Goal: Information Seeking & Learning: Learn about a topic

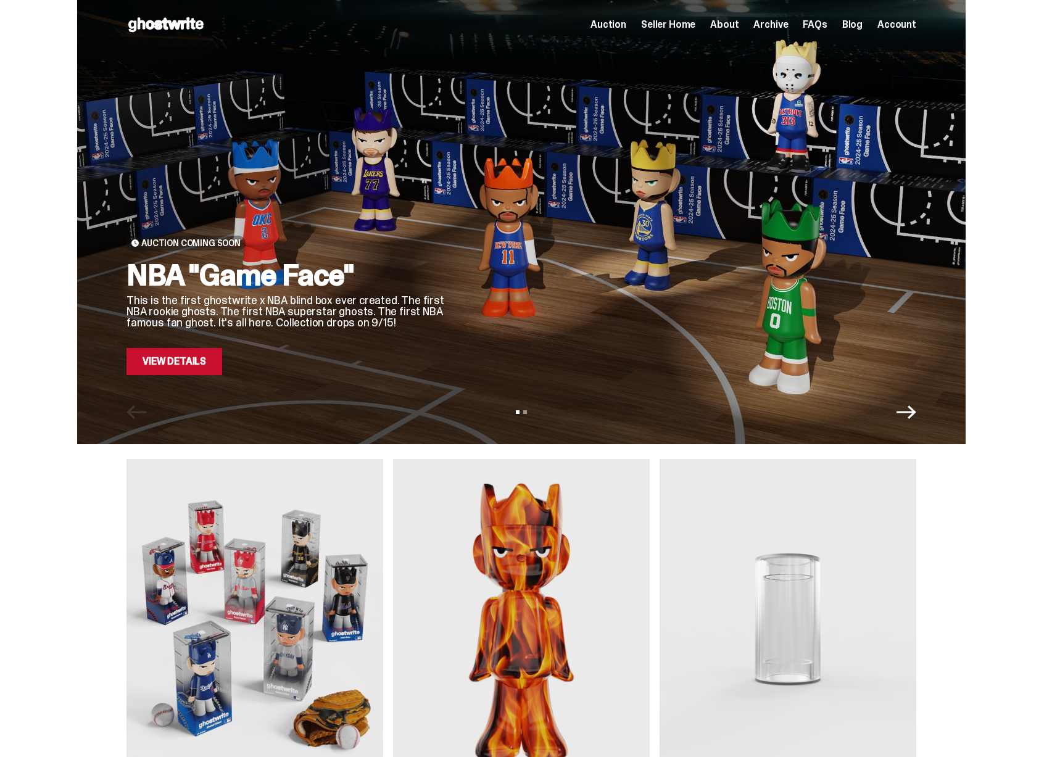
click at [181, 332] on div "NBA "Game Face" This is the first ghostwrite x NBA blind box ever created. The …" at bounding box center [287, 317] width 321 height 115
click at [176, 363] on link "View Details" at bounding box center [175, 361] width 96 height 27
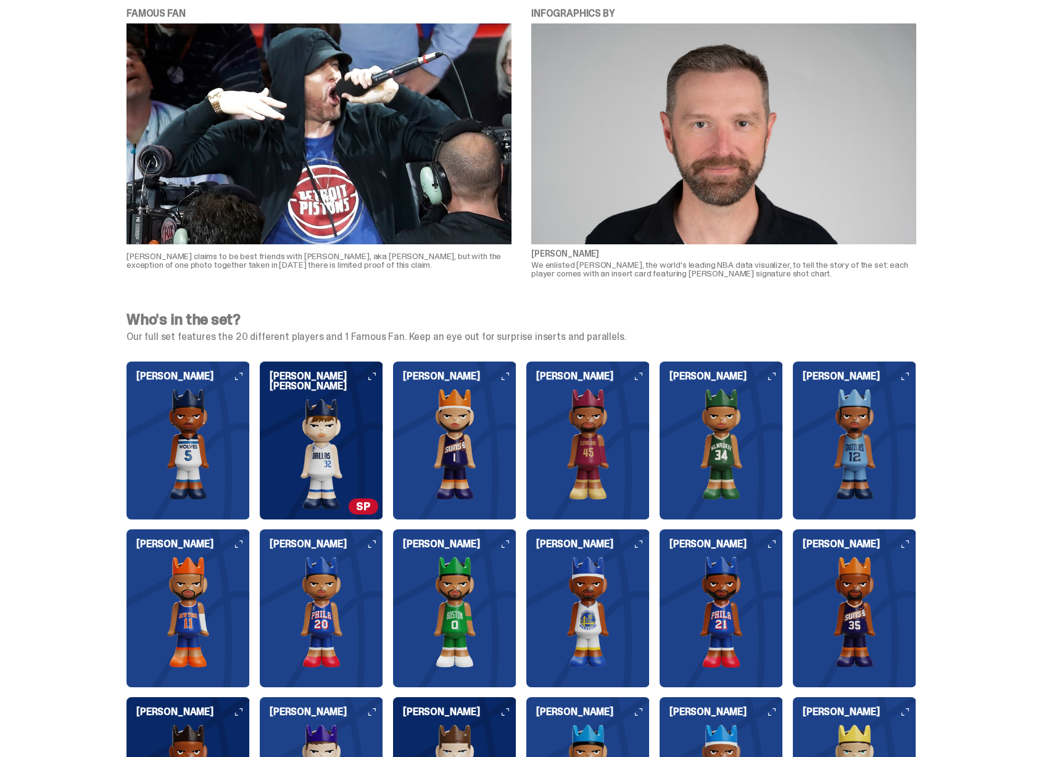
scroll to position [1027, 0]
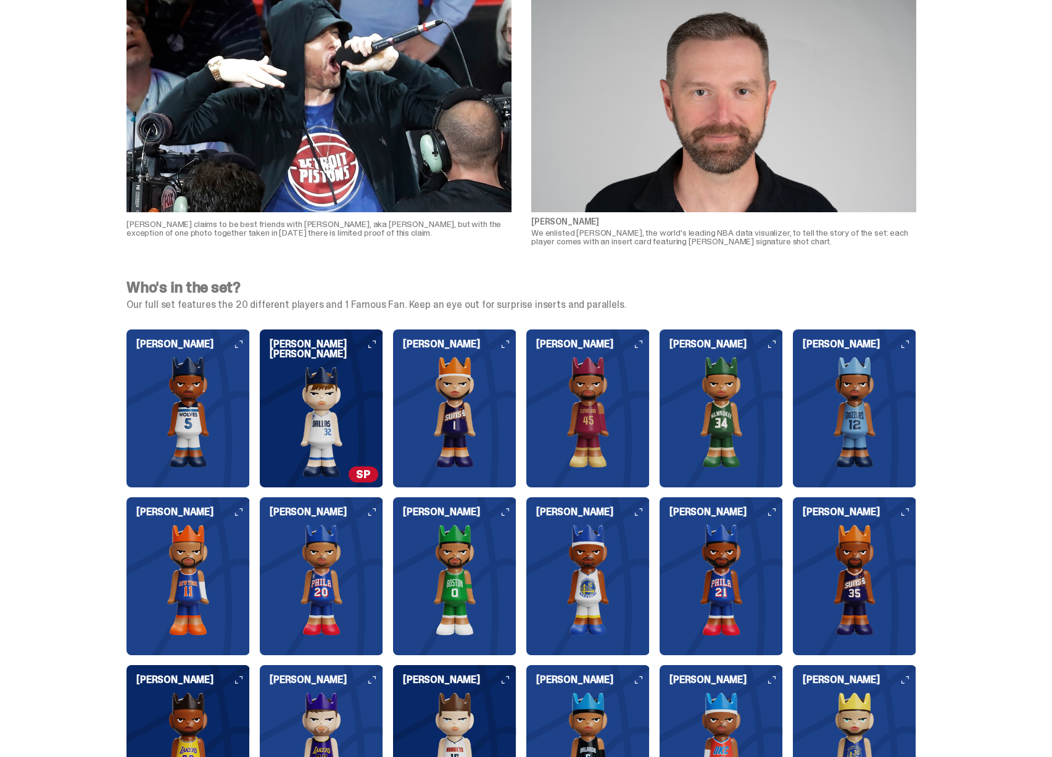
click at [340, 411] on img at bounding box center [321, 422] width 123 height 111
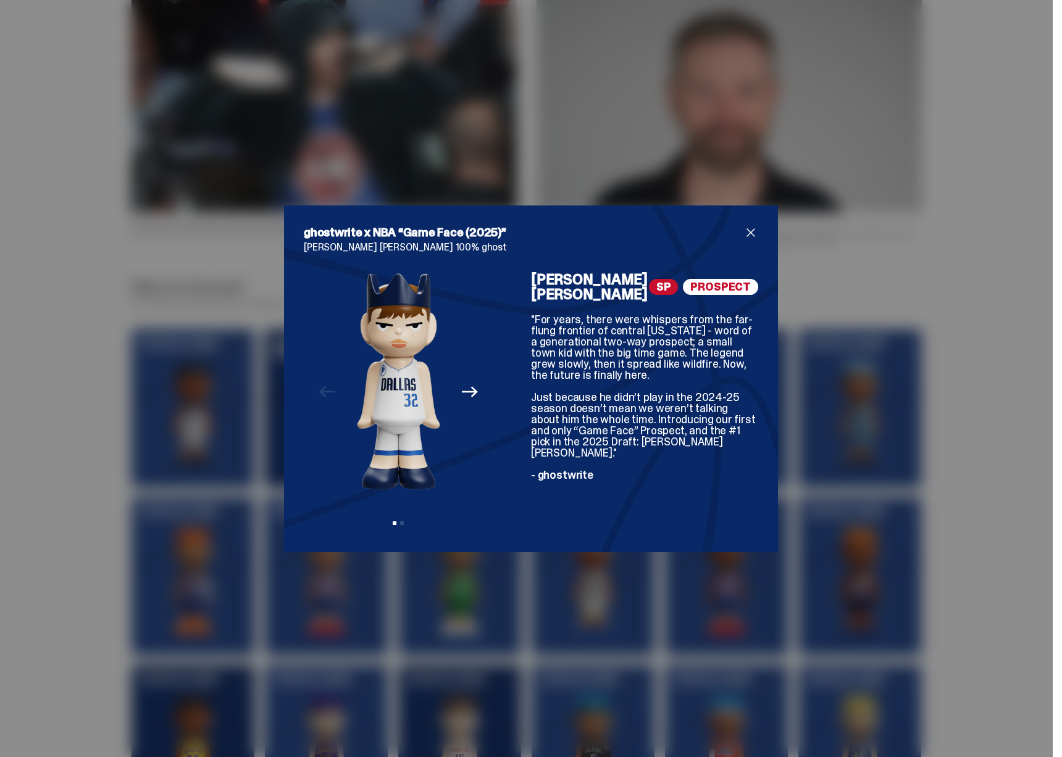
click at [712, 405] on div ""For years, there were whispers from the far-flung frontier of central [US_STAT…" at bounding box center [644, 397] width 227 height 167
click at [854, 393] on div "ghostwrite x NBA “Game Face (2025)” [PERSON_NAME] [PERSON_NAME] 100% ghost Prev…" at bounding box center [531, 378] width 1062 height 757
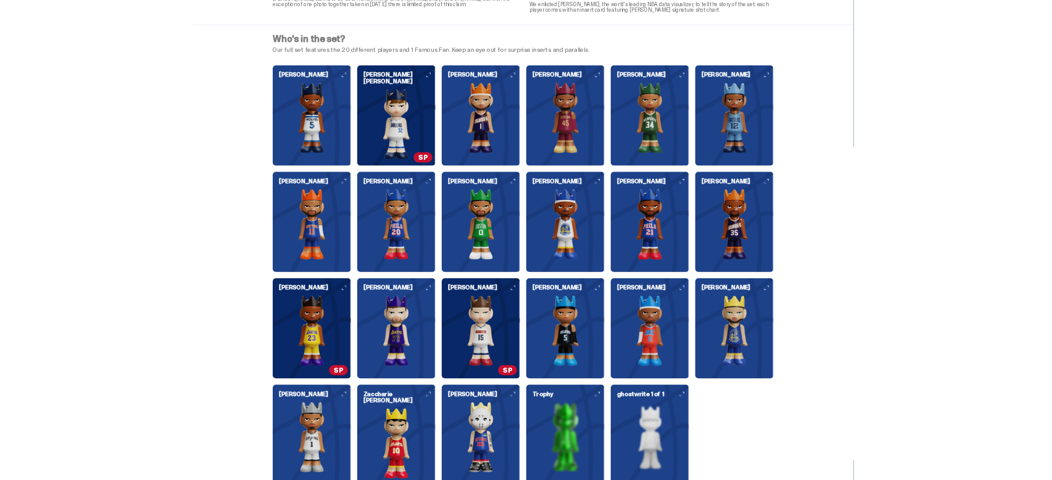
scroll to position [1254, 0]
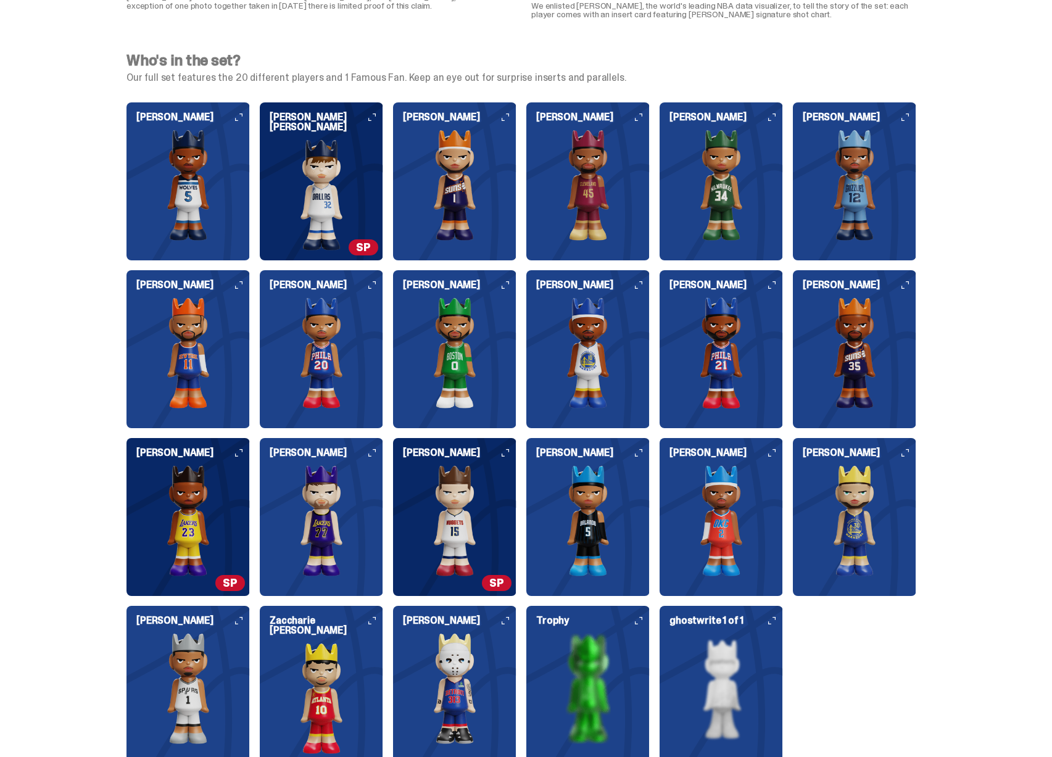
click at [469, 540] on img at bounding box center [454, 520] width 123 height 111
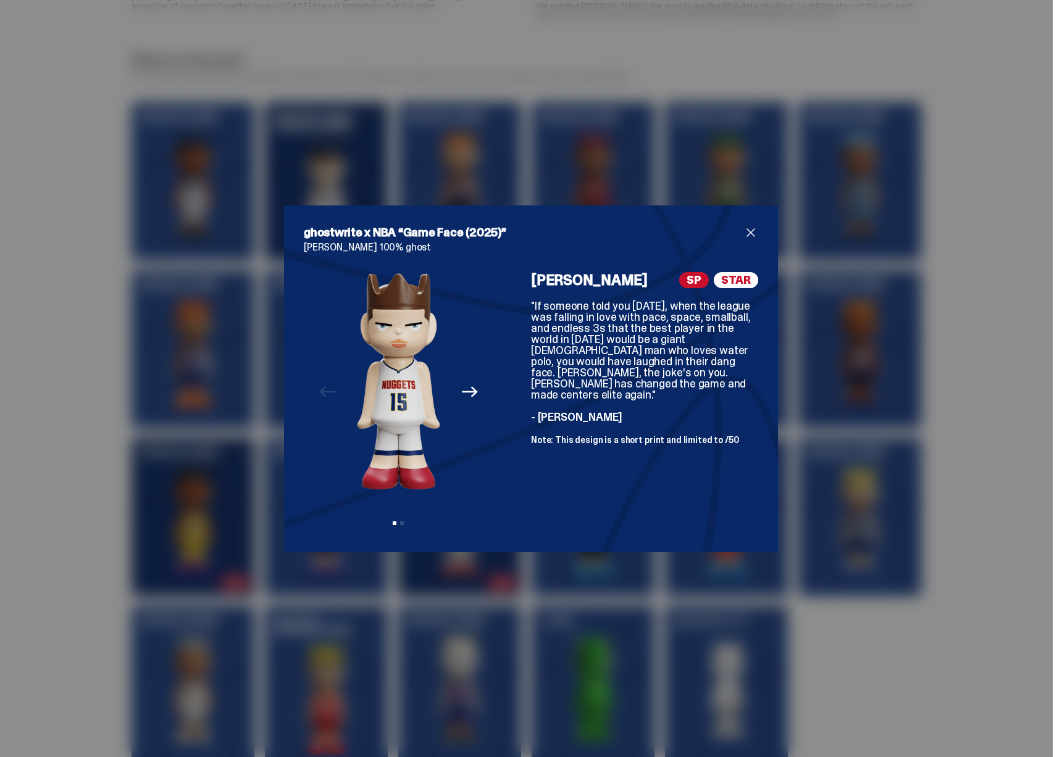
click at [465, 646] on div "ghostwrite x NBA “Game Face (2025)” [PERSON_NAME] 100% ghost Previous Next View…" at bounding box center [531, 378] width 1062 height 757
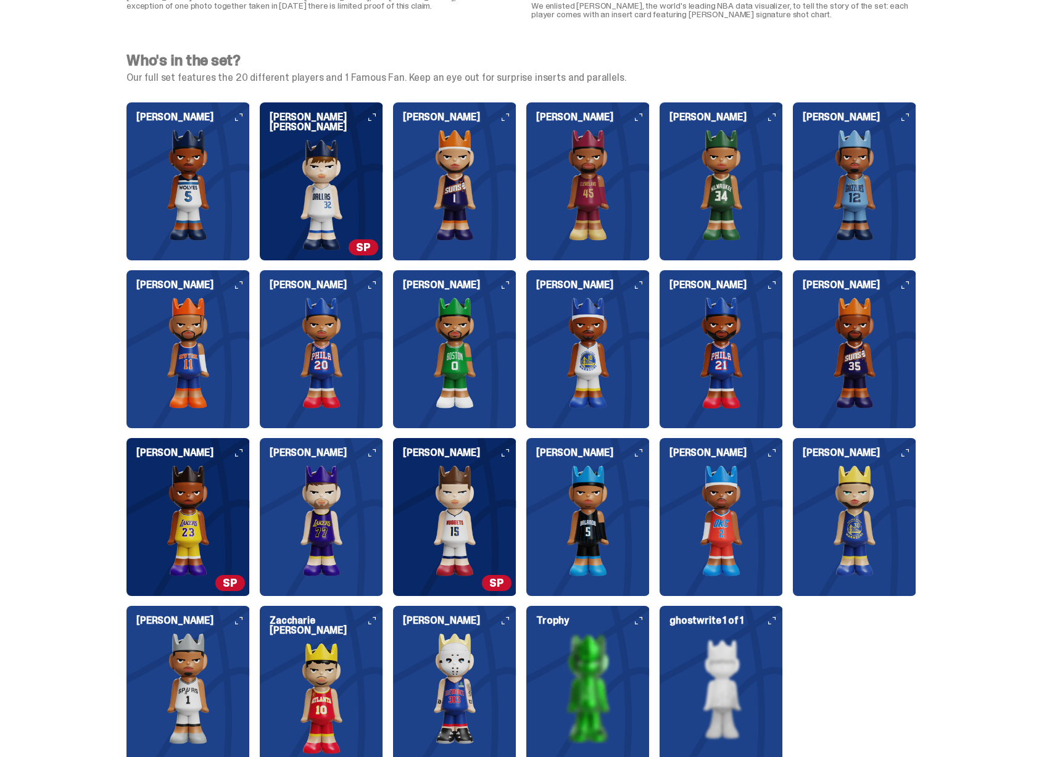
click at [231, 506] on img at bounding box center [188, 520] width 123 height 111
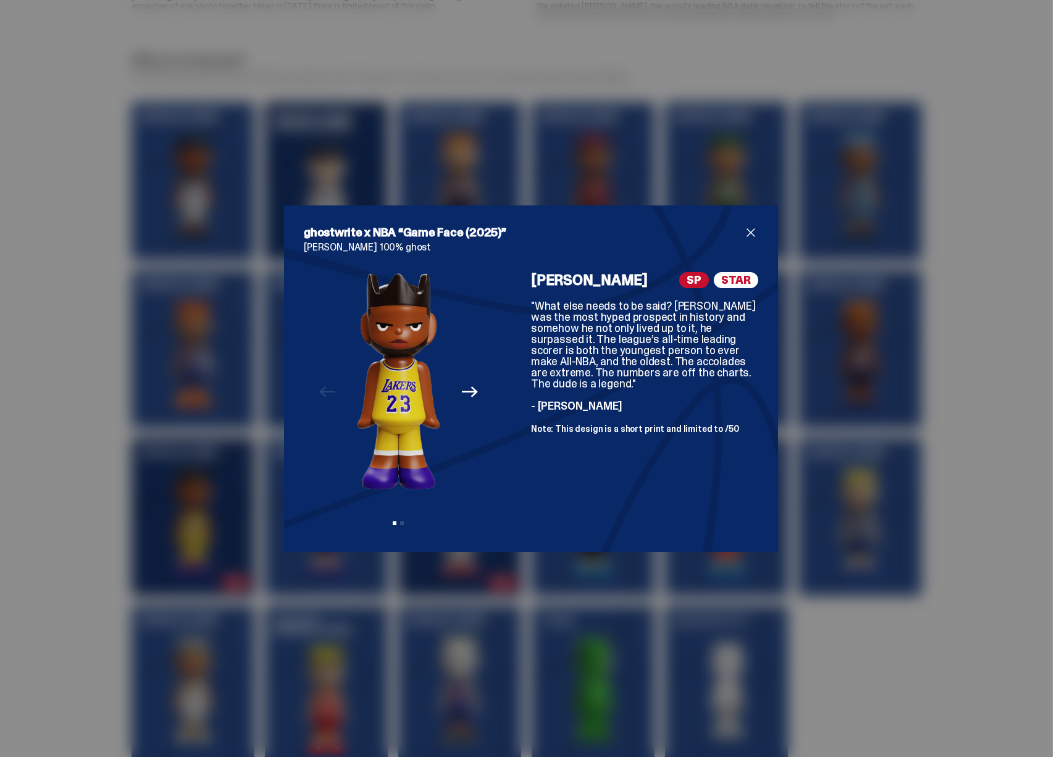
click at [145, 466] on div "ghostwrite x NBA “Game Face (2025)” [PERSON_NAME] 100% ghost Previous Next View…" at bounding box center [531, 378] width 1062 height 757
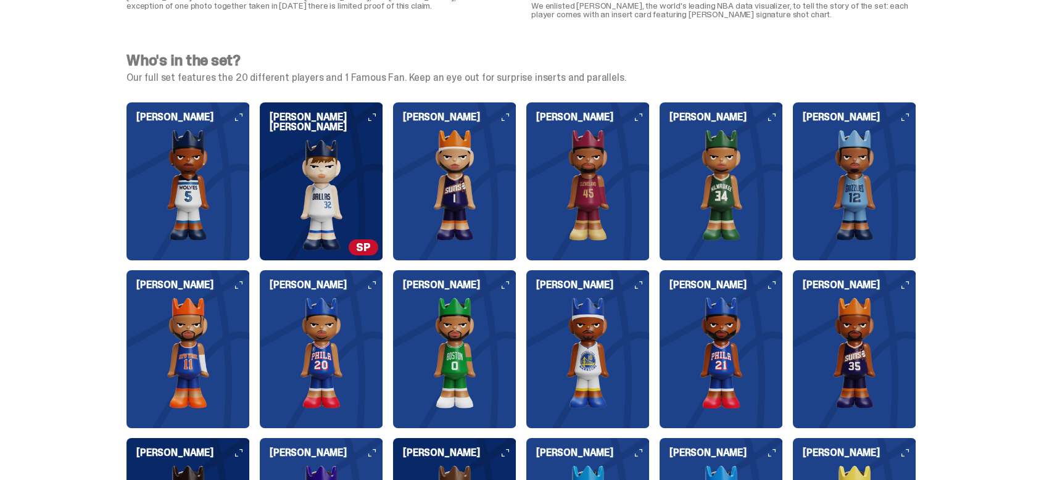
click at [106, 414] on div "Who's in the set? Our full set features the 20 different players and 1 Famous F…" at bounding box center [521, 416] width 1043 height 756
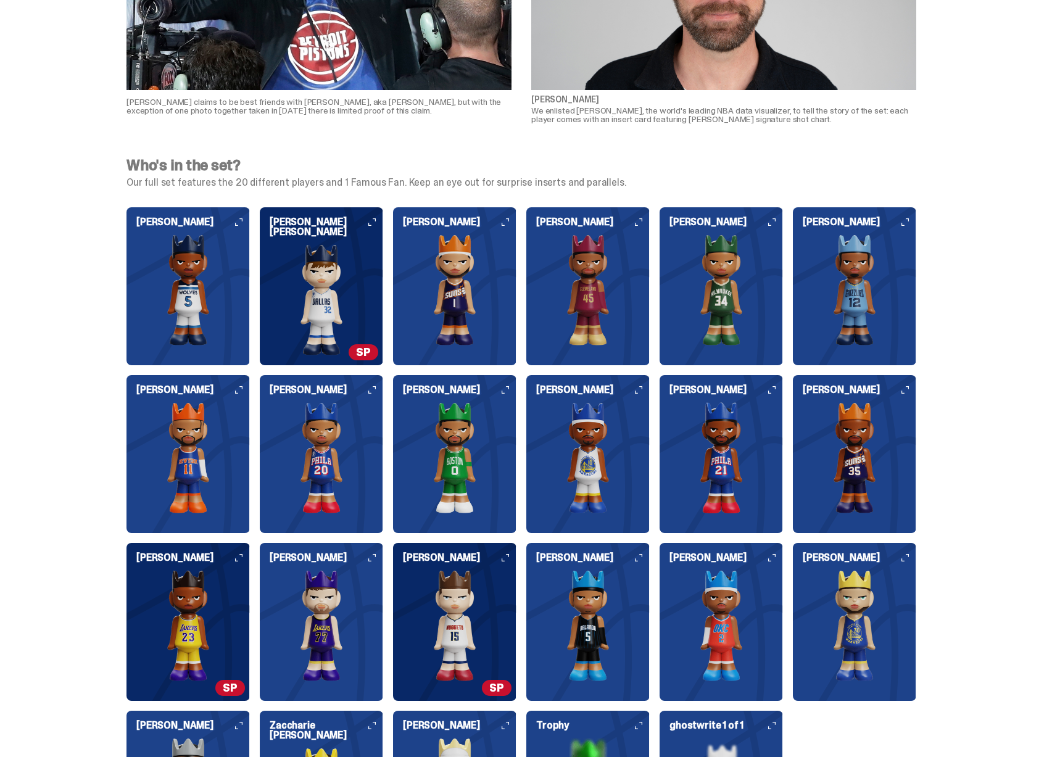
scroll to position [1259, 0]
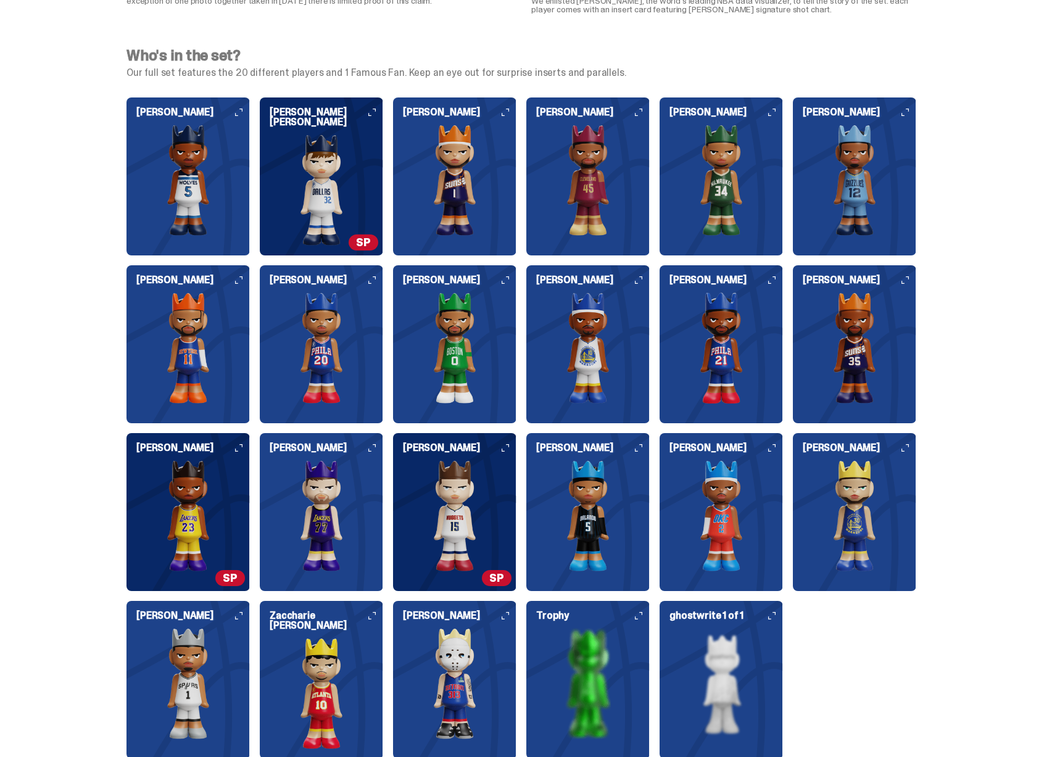
click at [296, 206] on img at bounding box center [321, 190] width 123 height 111
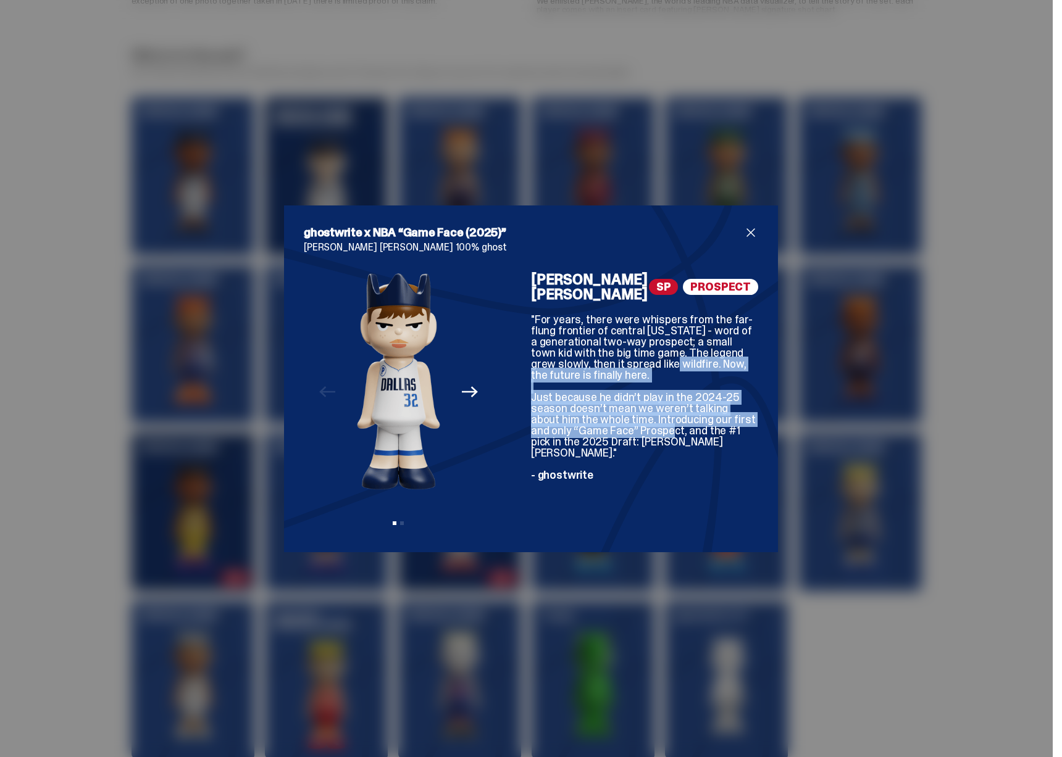
drag, startPoint x: 621, startPoint y: 362, endPoint x: 641, endPoint y: 415, distance: 57.2
click at [641, 415] on div ""For years, there were whispers from the far-flung frontier of central Maine - …" at bounding box center [644, 397] width 227 height 167
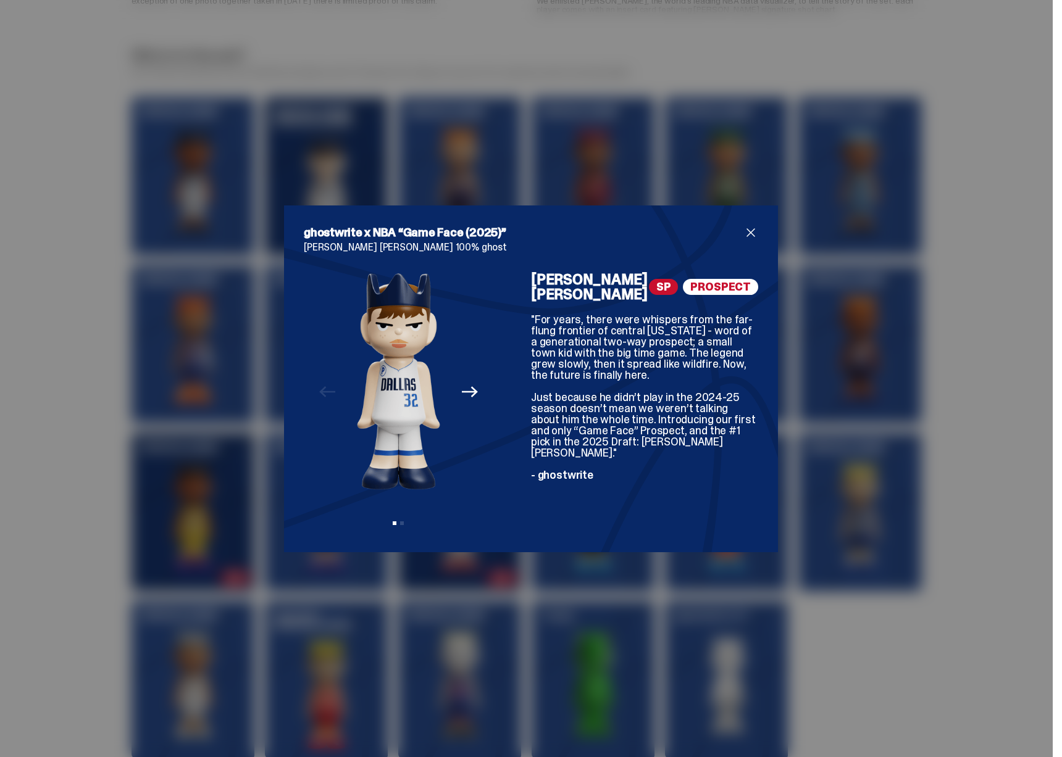
click at [830, 437] on div "ghostwrite x NBA “Game Face (2025)” Cooper Flagg 100% ghost Previous Next View …" at bounding box center [531, 378] width 1062 height 757
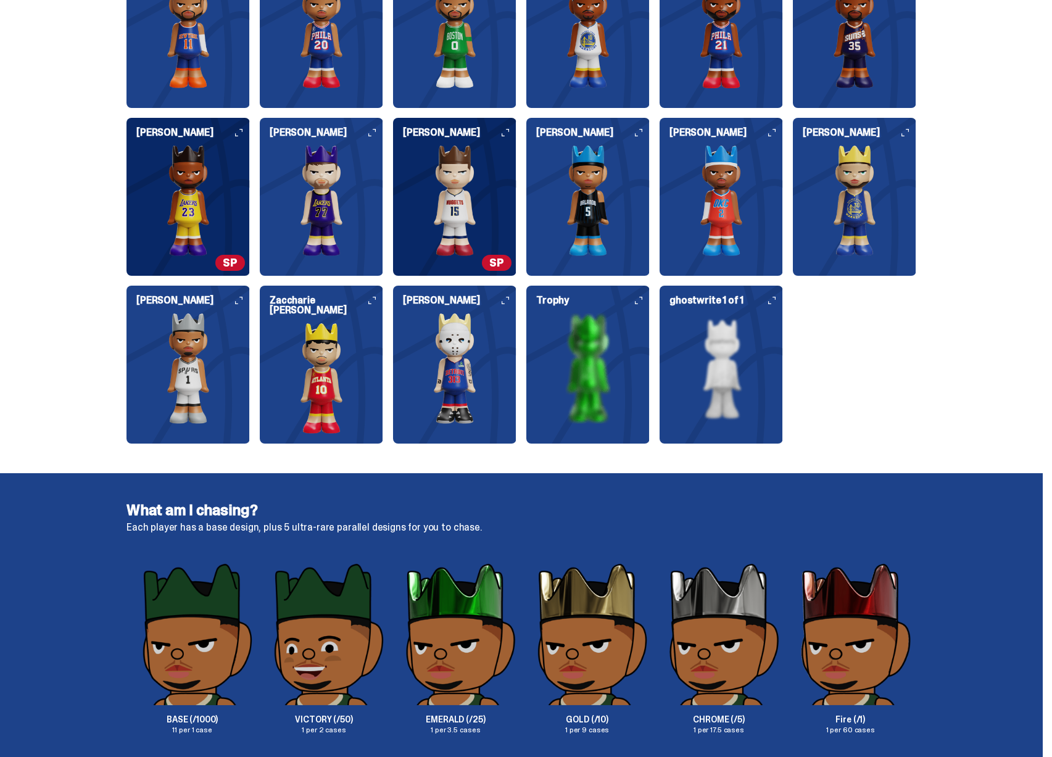
scroll to position [1575, 0]
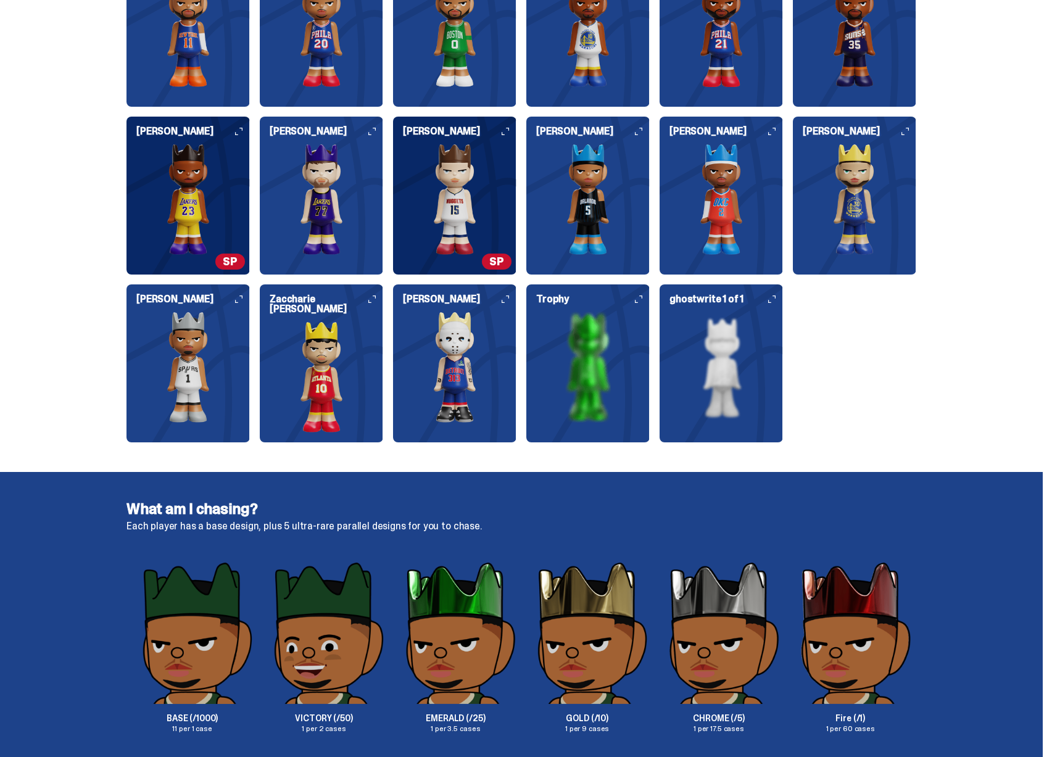
click at [472, 251] on img at bounding box center [454, 199] width 123 height 111
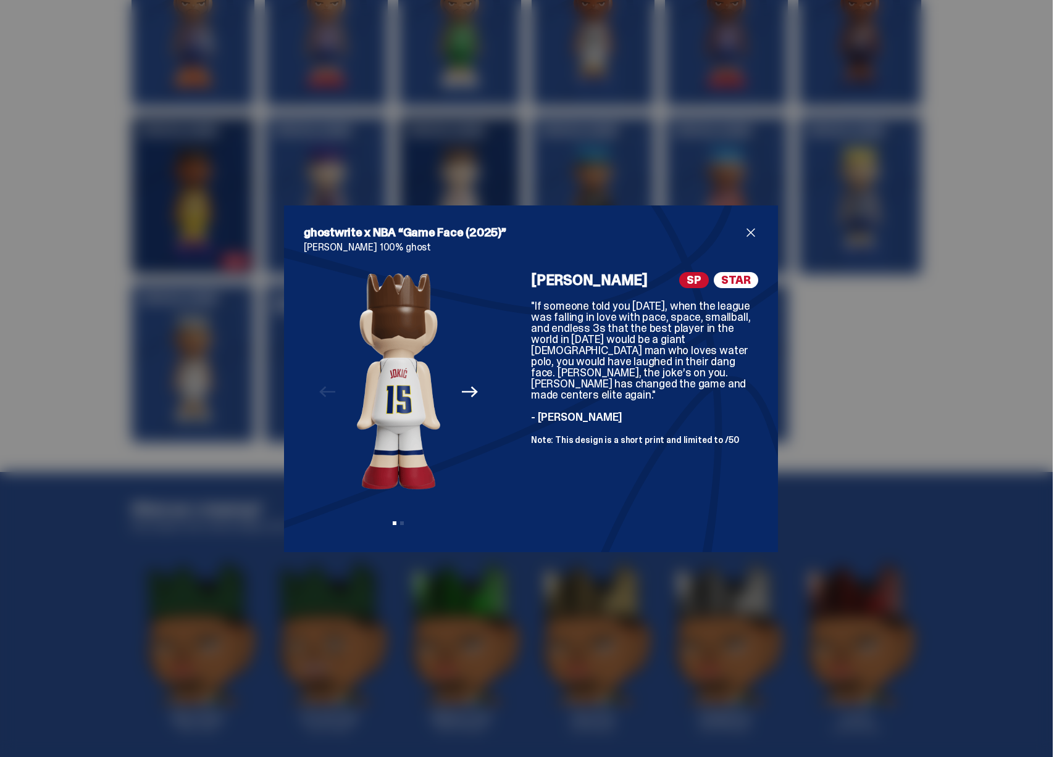
click at [470, 223] on div "ghostwrite x NBA “Game Face (2025)” [PERSON_NAME] 100% ghost Previous Next View…" at bounding box center [531, 379] width 494 height 347
click at [462, 389] on icon "Next" at bounding box center [470, 392] width 16 height 16
click at [451, 399] on div "Previous Next View slide 1 View slide 2" at bounding box center [399, 402] width 190 height 260
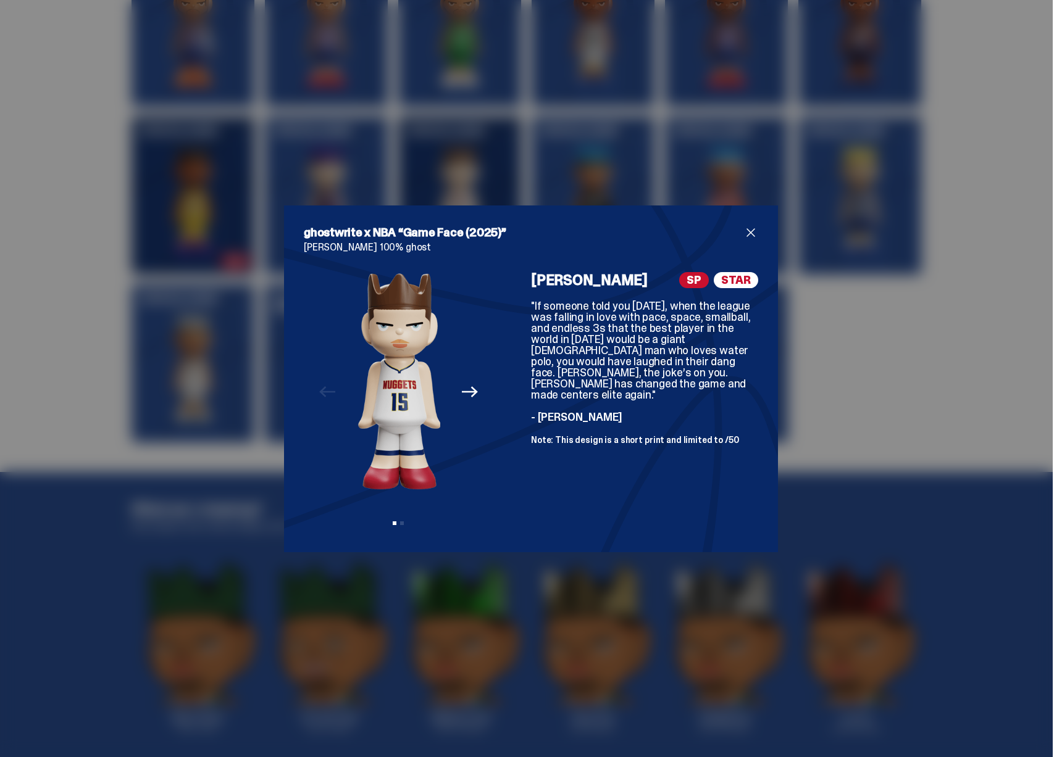
click at [375, 402] on img at bounding box center [398, 381] width 83 height 218
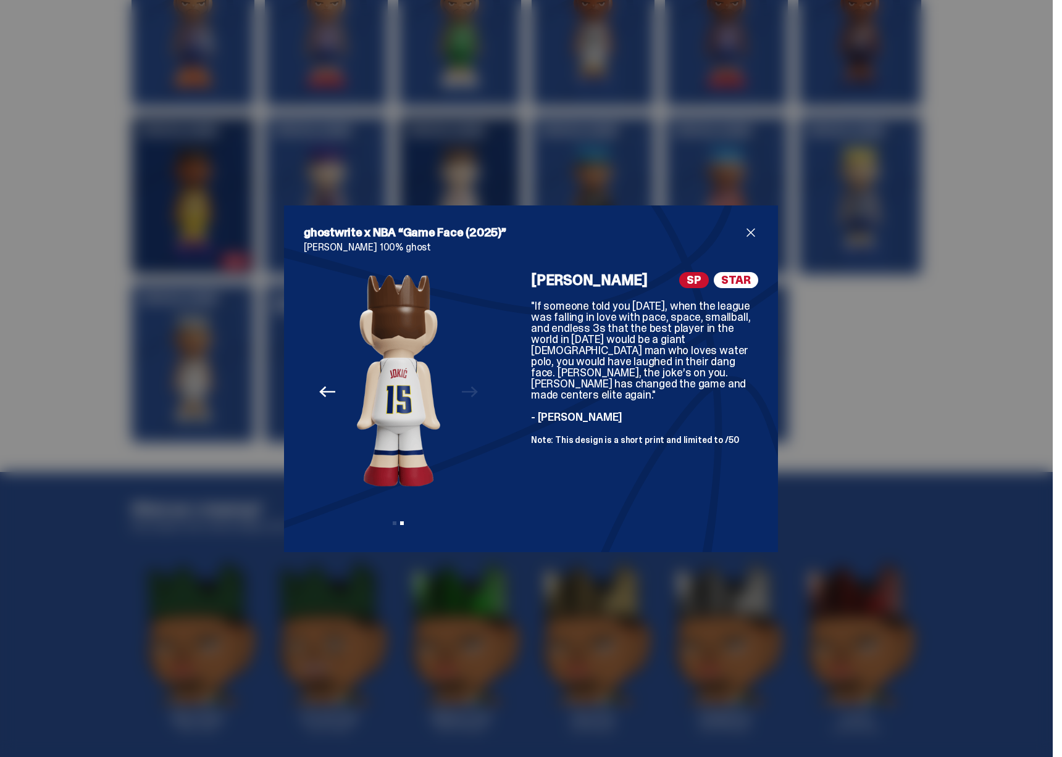
click at [833, 407] on div "ghostwrite x NBA “Game Face (2025)” [PERSON_NAME] 100% ghost Previous Next View…" at bounding box center [531, 378] width 1062 height 757
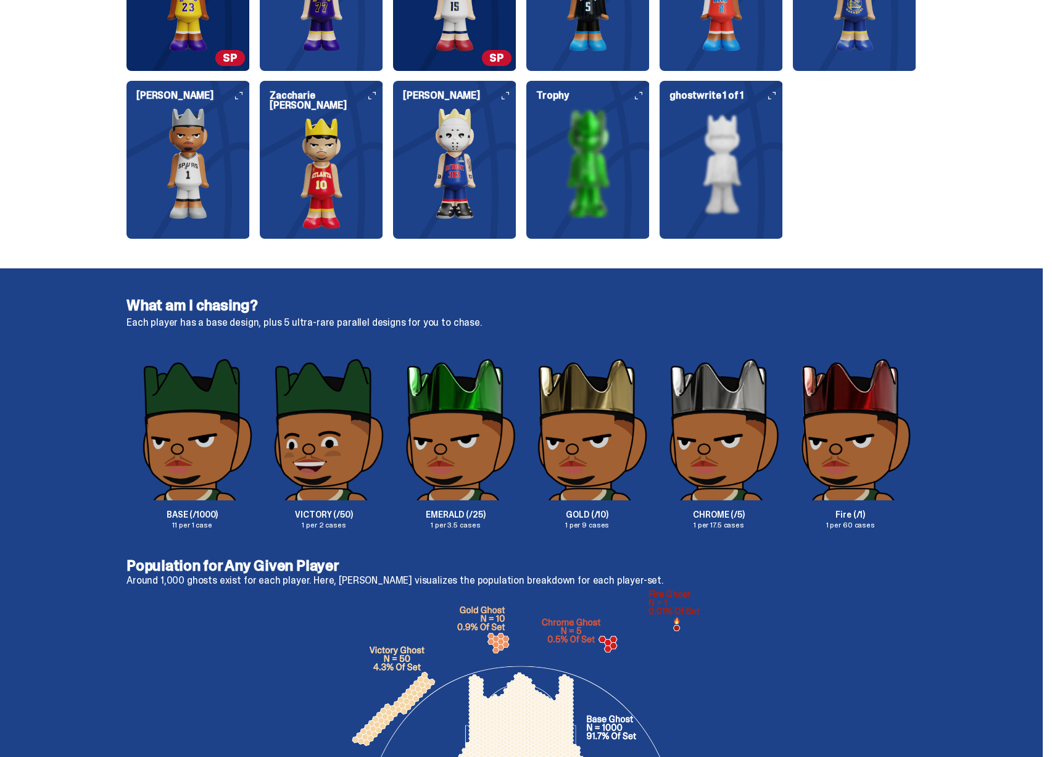
scroll to position [1817, 0]
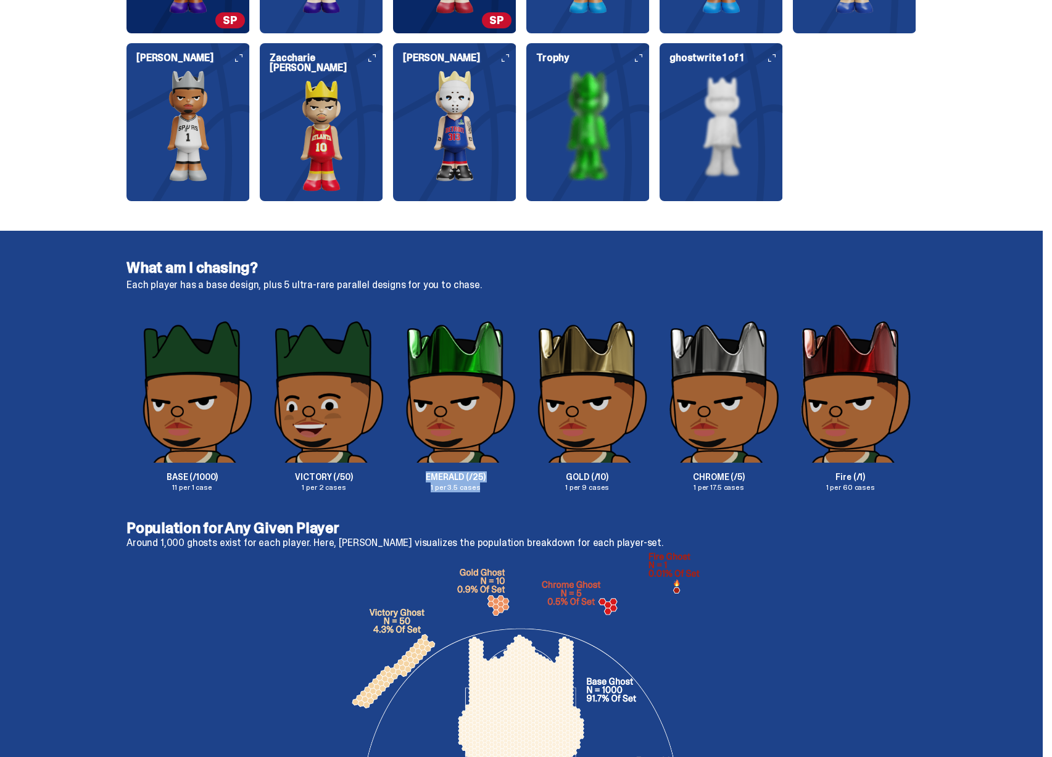
drag, startPoint x: 446, startPoint y: 471, endPoint x: 490, endPoint y: 493, distance: 48.3
click at [490, 480] on div "What am I chasing? Each player has a base design, plus 5 ultra-rare parallel de…" at bounding box center [521, 376] width 1043 height 290
click at [265, 294] on div "What am I chasing? Each player has a base design, plus 5 ultra-rare parallel de…" at bounding box center [522, 375] width 790 height 231
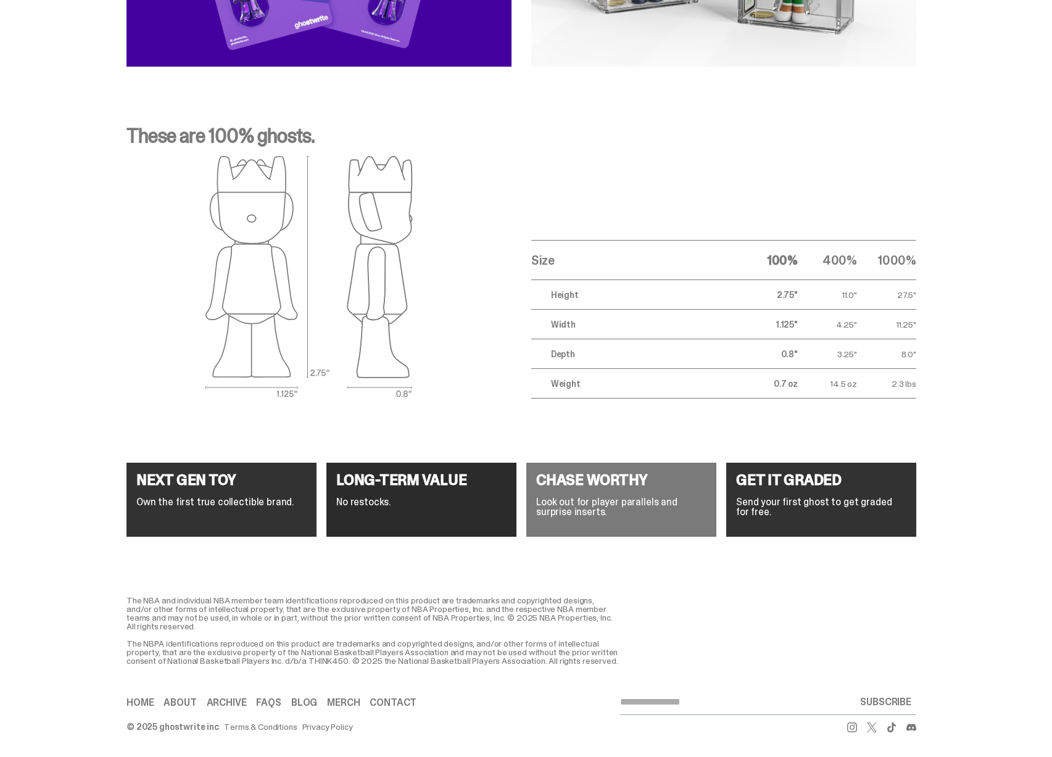
scroll to position [3769, 0]
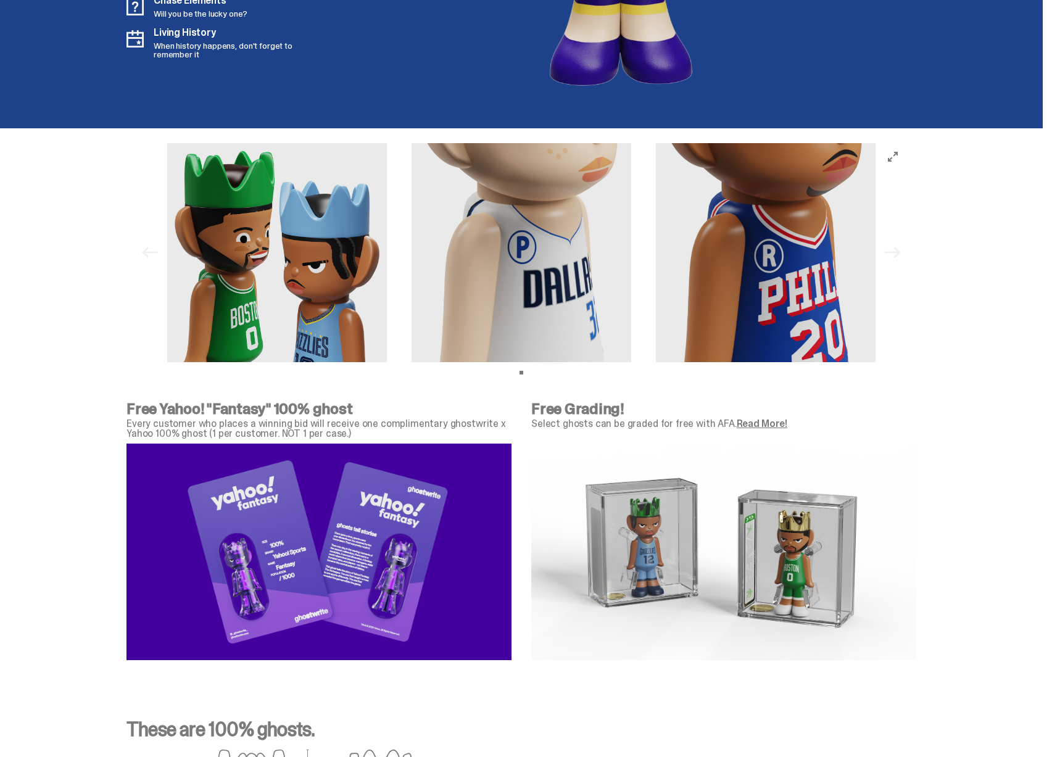
click at [412, 262] on img at bounding box center [522, 253] width 220 height 220
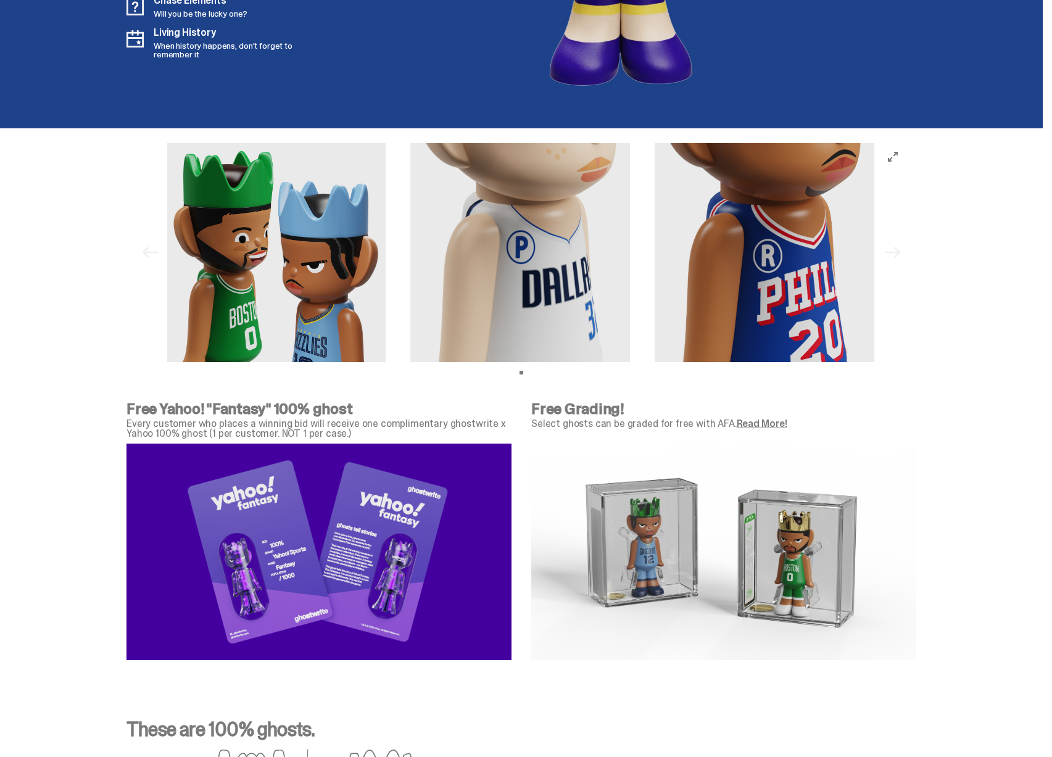
click at [513, 267] on div at bounding box center [520, 253] width 709 height 220
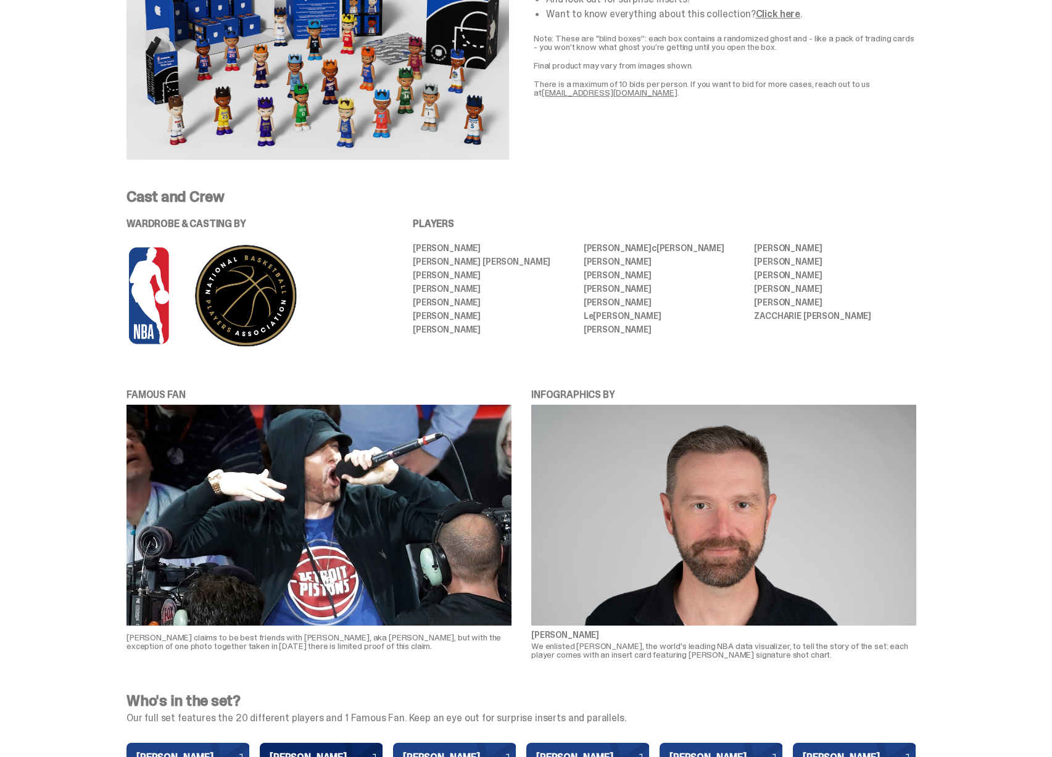
scroll to position [1096, 0]
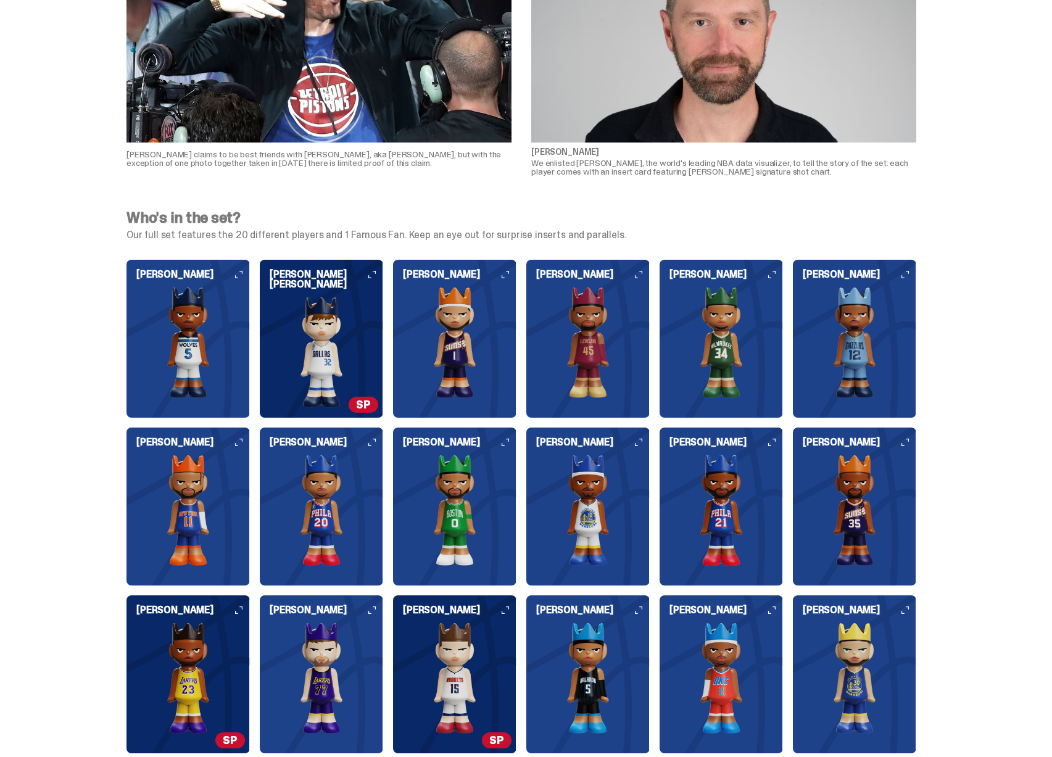
click at [331, 325] on img at bounding box center [321, 352] width 123 height 111
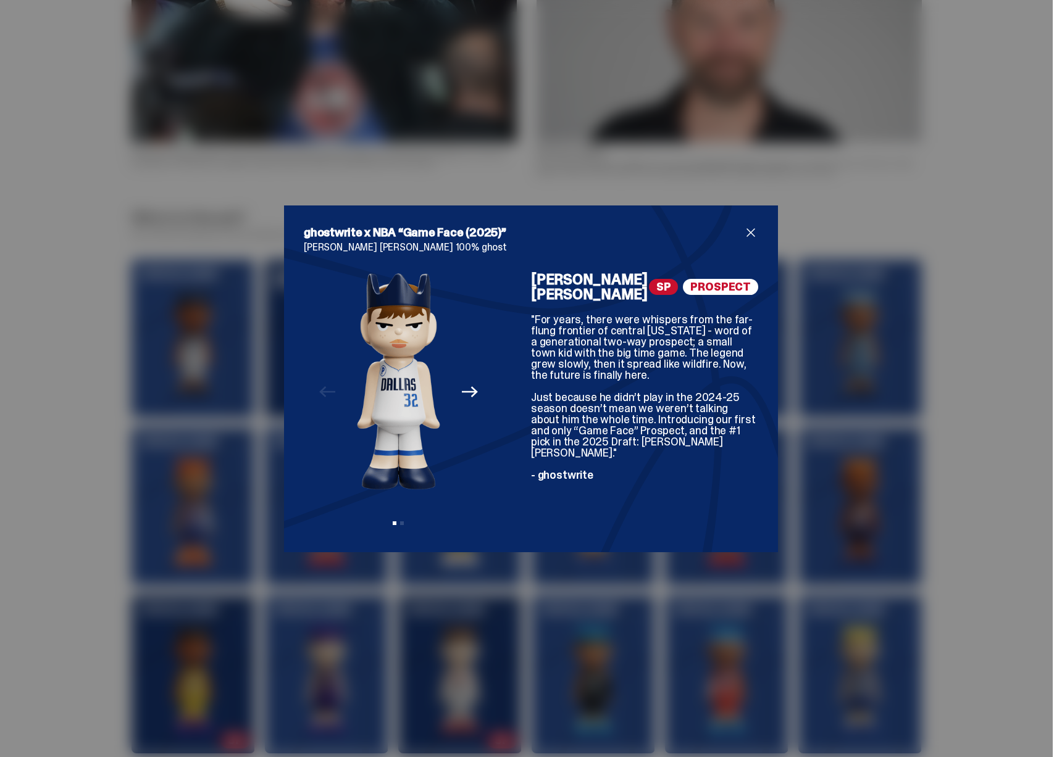
click at [893, 365] on div "ghostwrite x NBA “Game Face (2025)” [PERSON_NAME] [PERSON_NAME] 100% ghost Prev…" at bounding box center [531, 378] width 1062 height 757
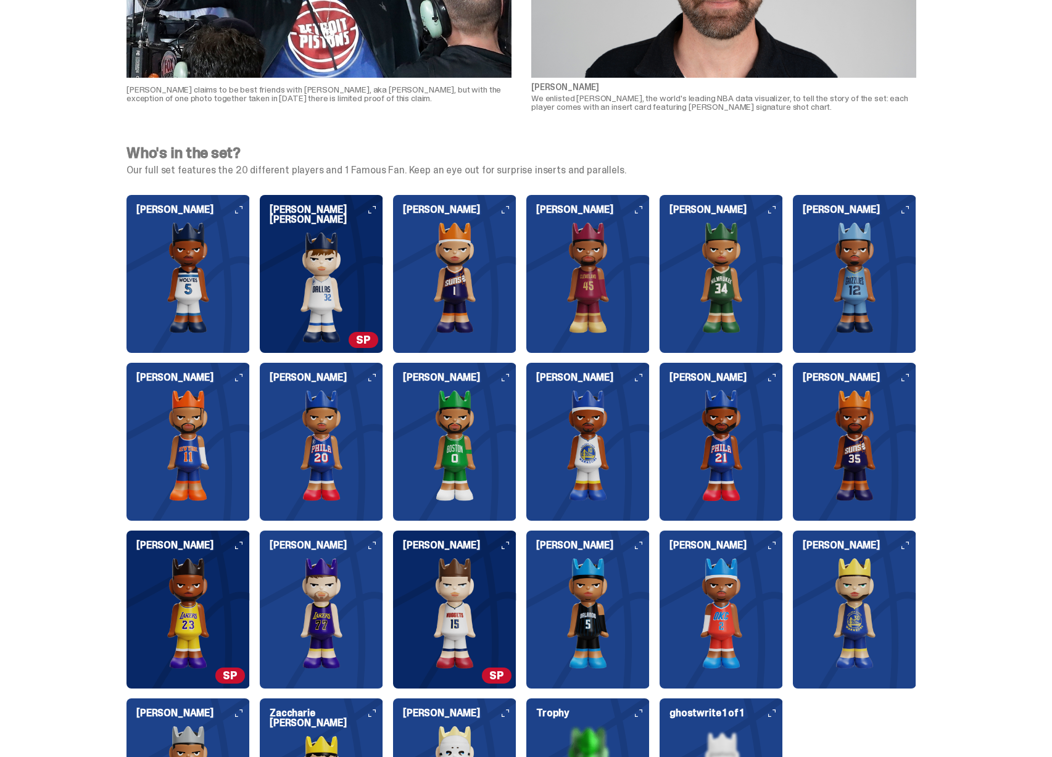
scroll to position [1338, 0]
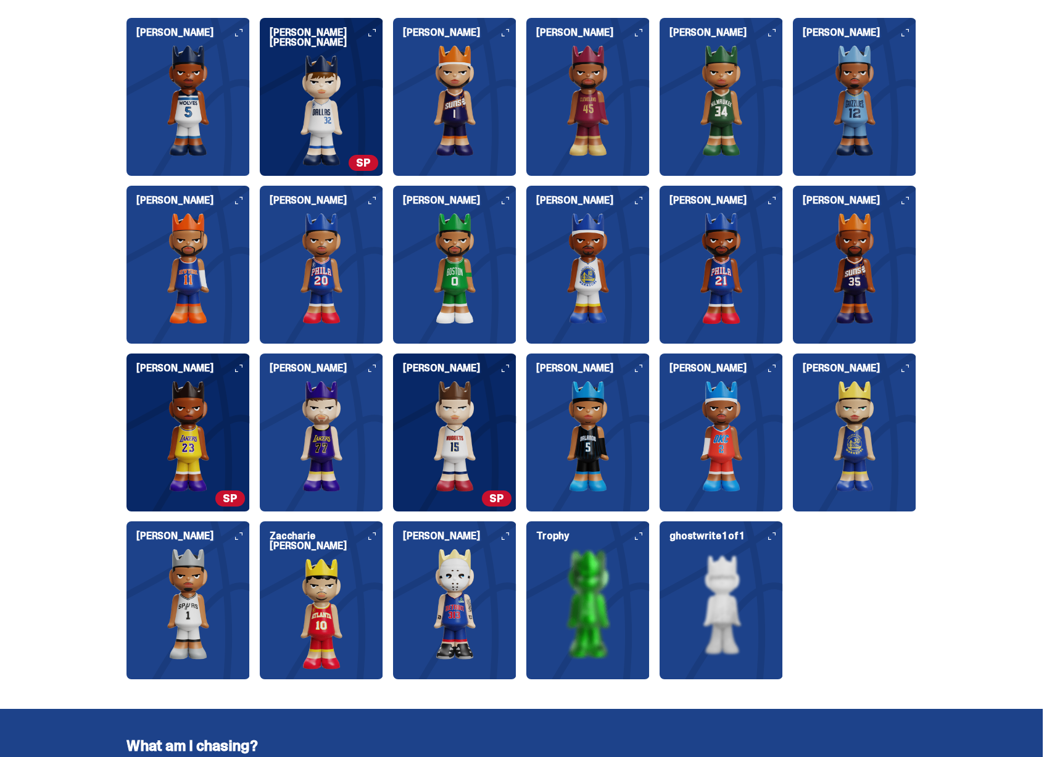
click at [509, 435] on img at bounding box center [454, 436] width 123 height 111
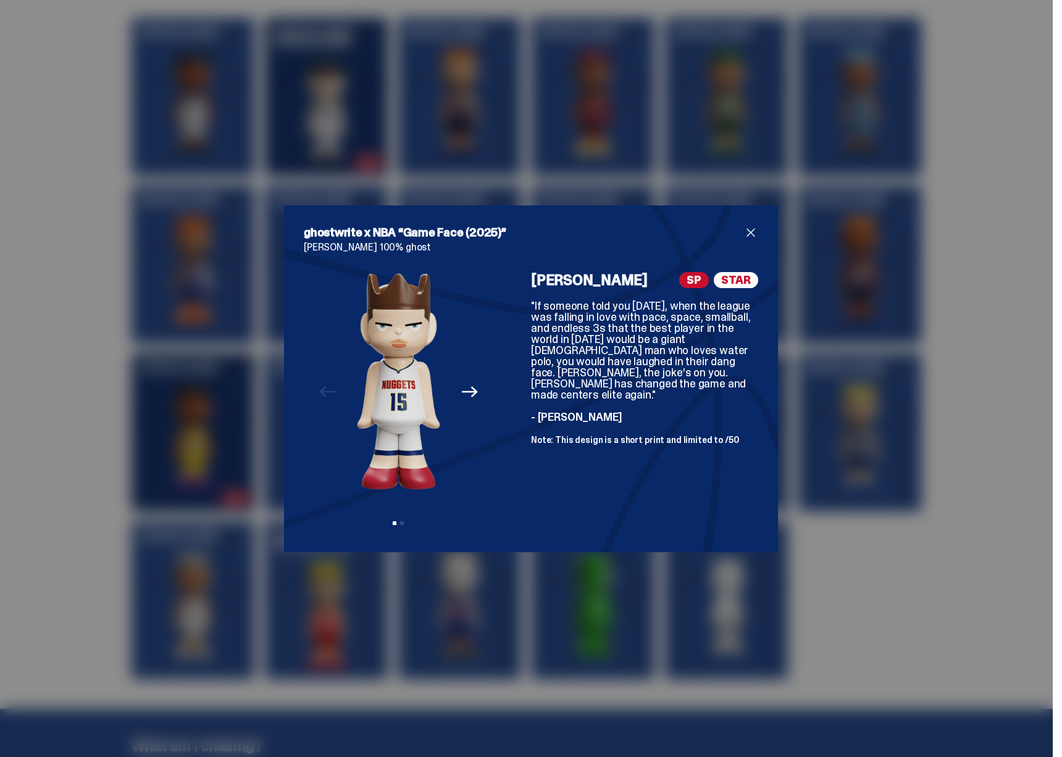
click at [833, 420] on div "ghostwrite x NBA “Game Face (2025)” [PERSON_NAME] 100% ghost Previous Next View…" at bounding box center [531, 378] width 1062 height 757
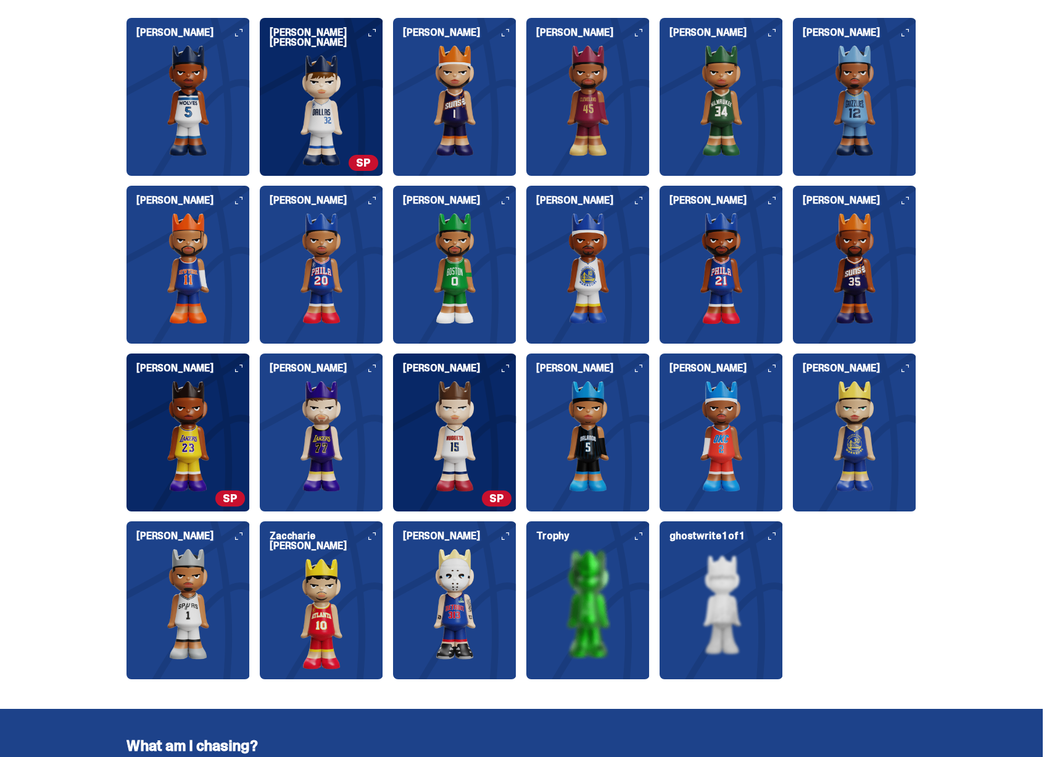
click at [191, 428] on img at bounding box center [188, 436] width 123 height 111
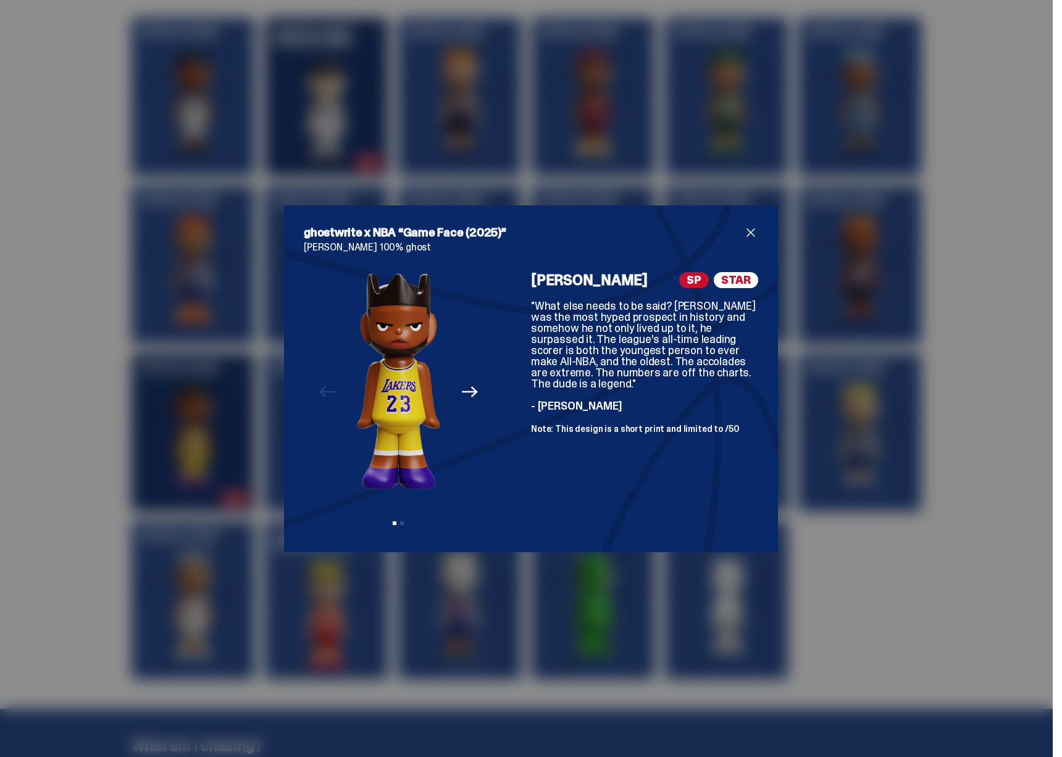
click at [795, 380] on div "ghostwrite x NBA “Game Face (2025)” [PERSON_NAME] 100% ghost Previous Next View…" at bounding box center [531, 378] width 1062 height 757
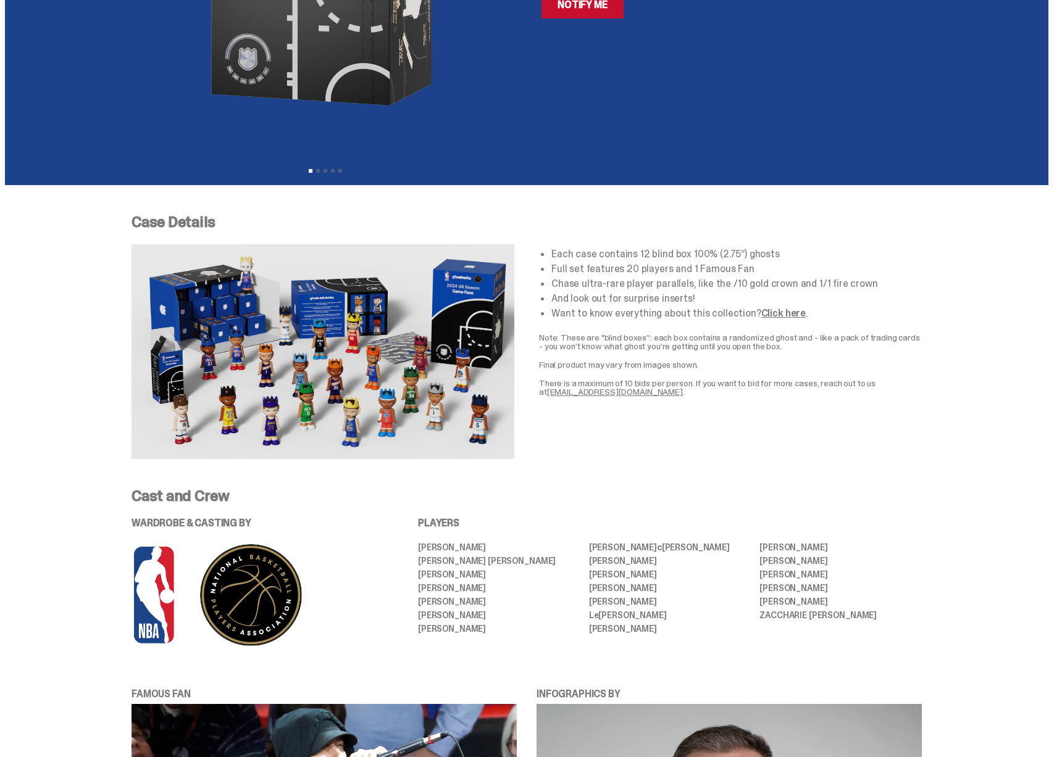
scroll to position [0, 0]
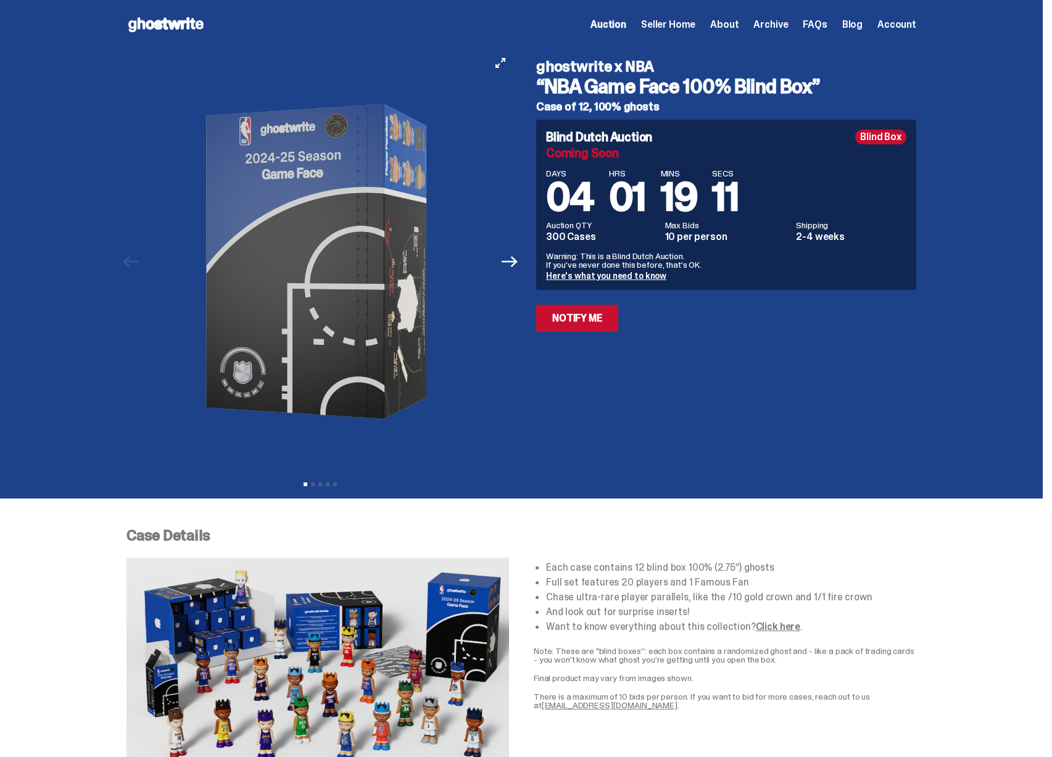
click at [312, 227] on img at bounding box center [321, 261] width 340 height 425
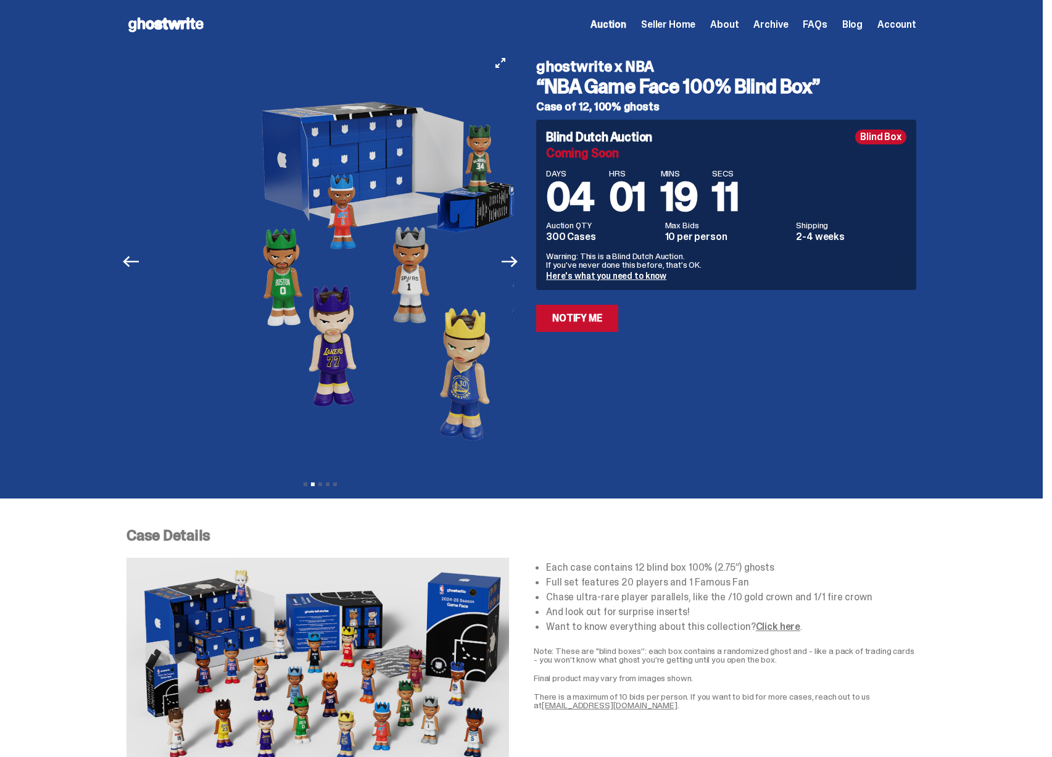
click at [261, 229] on img at bounding box center [402, 261] width 340 height 425
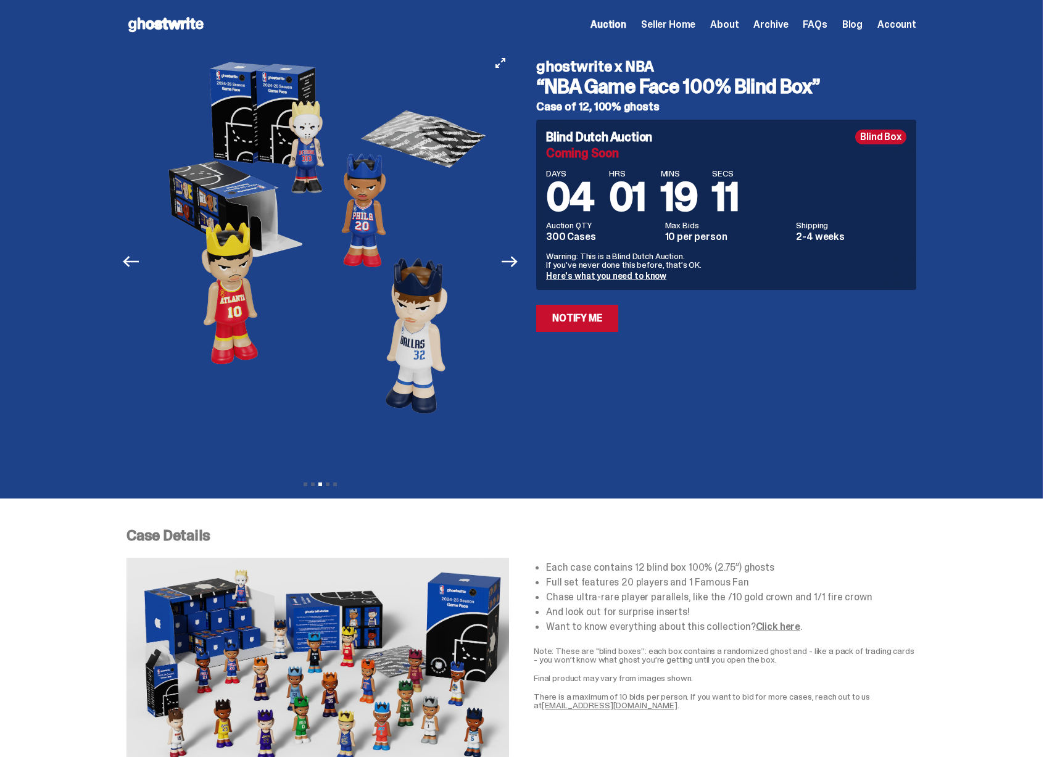
click at [272, 234] on img at bounding box center [326, 261] width 340 height 425
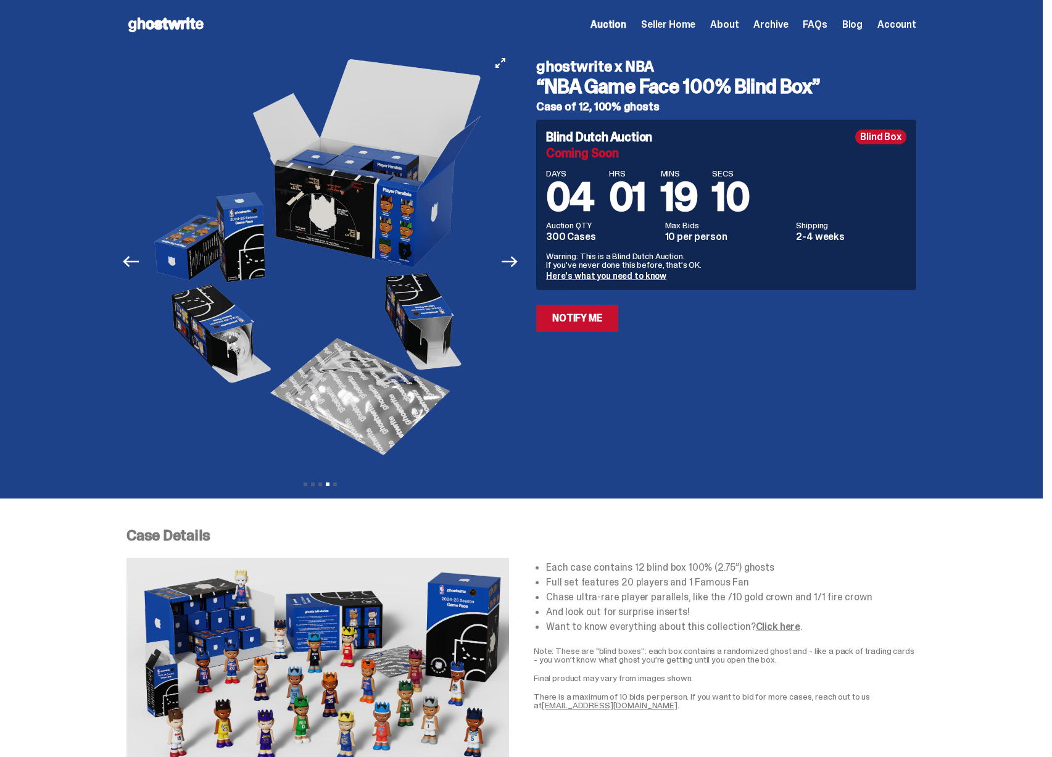
drag, startPoint x: 477, startPoint y: 250, endPoint x: 473, endPoint y: 257, distance: 8.6
click at [446, 251] on div "Previous Next View slide 1 View slide 2 View slide 3 View slide 4 View slide 5" at bounding box center [321, 261] width 388 height 425
click at [318, 252] on img at bounding box center [321, 261] width 340 height 425
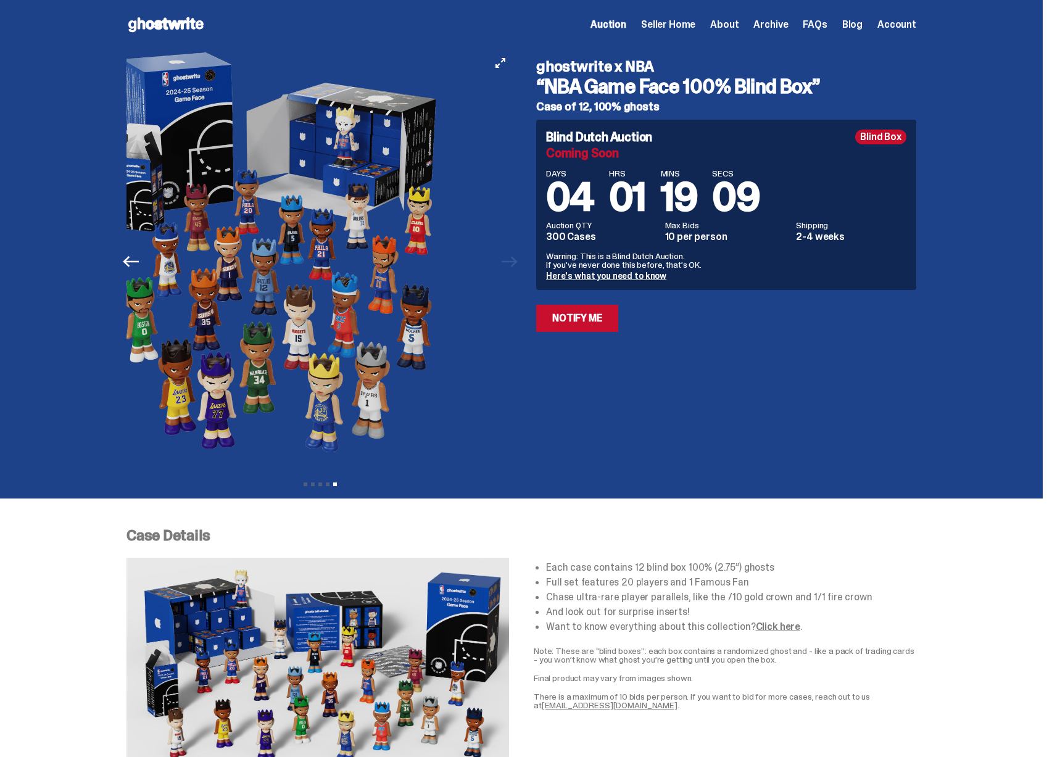
click at [266, 264] on img at bounding box center [279, 261] width 340 height 425
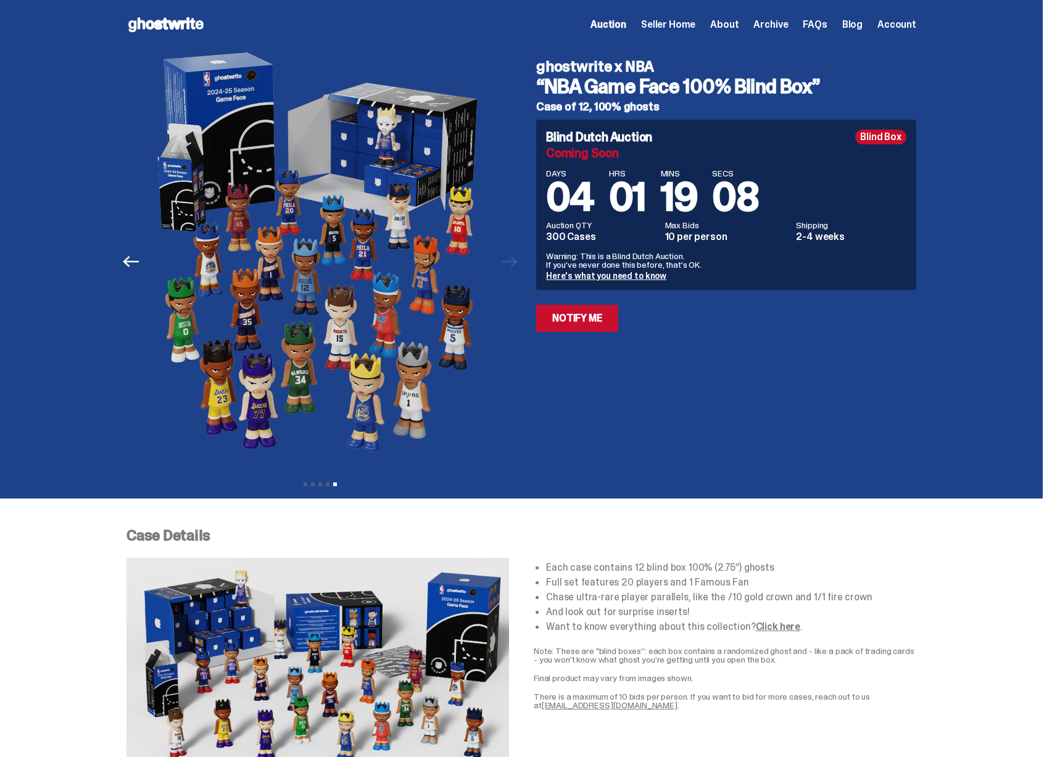
click at [613, 280] on link "Here's what you need to know" at bounding box center [606, 275] width 120 height 11
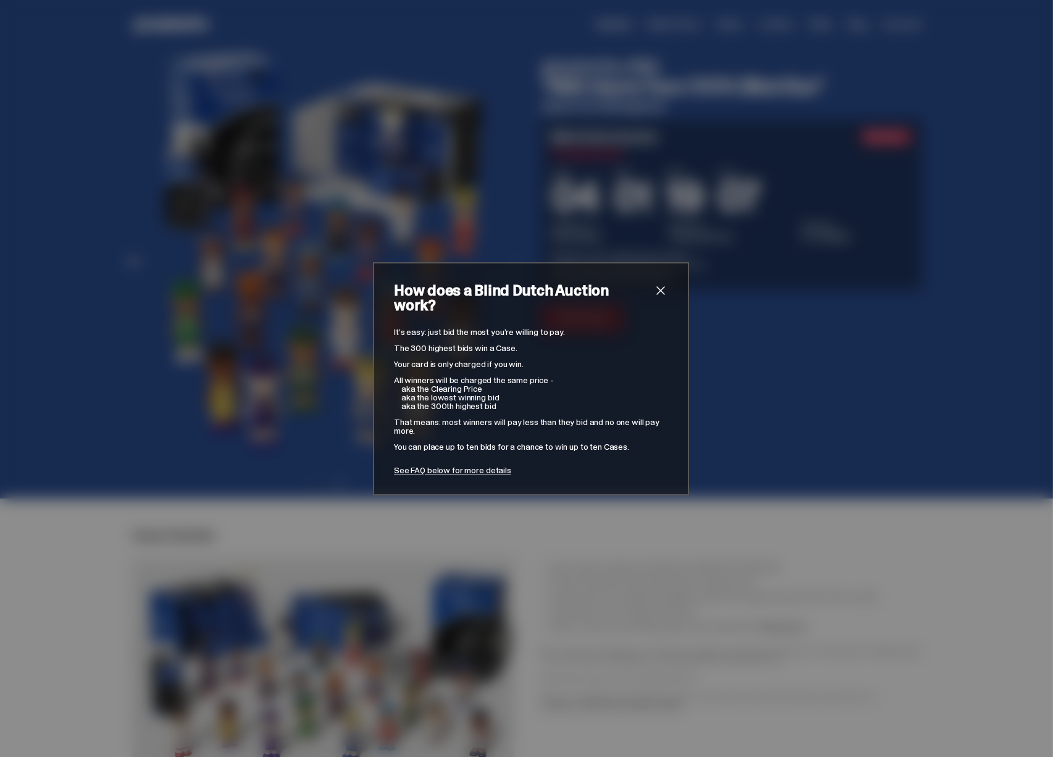
click at [600, 239] on div "How does a Blind Dutch Auction work? It’s easy: just bid the most you’re willin…" at bounding box center [531, 378] width 1062 height 757
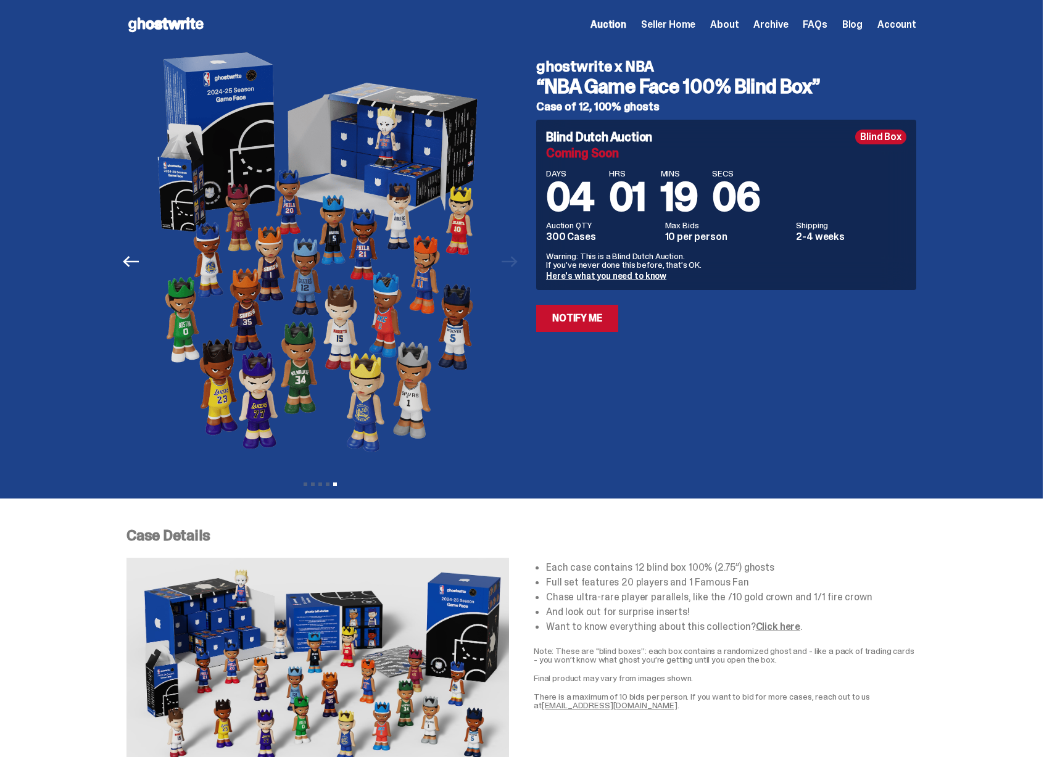
click at [738, 24] on span "About" at bounding box center [725, 25] width 28 height 10
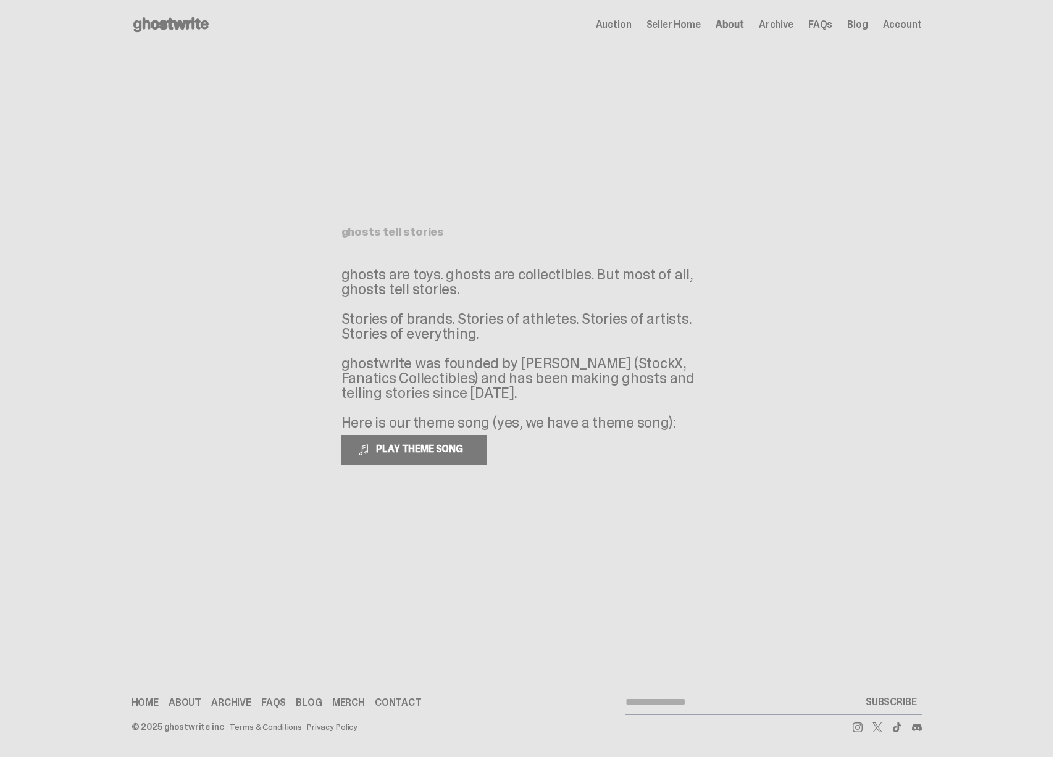
click at [686, 23] on span "Seller Home" at bounding box center [673, 25] width 54 height 10
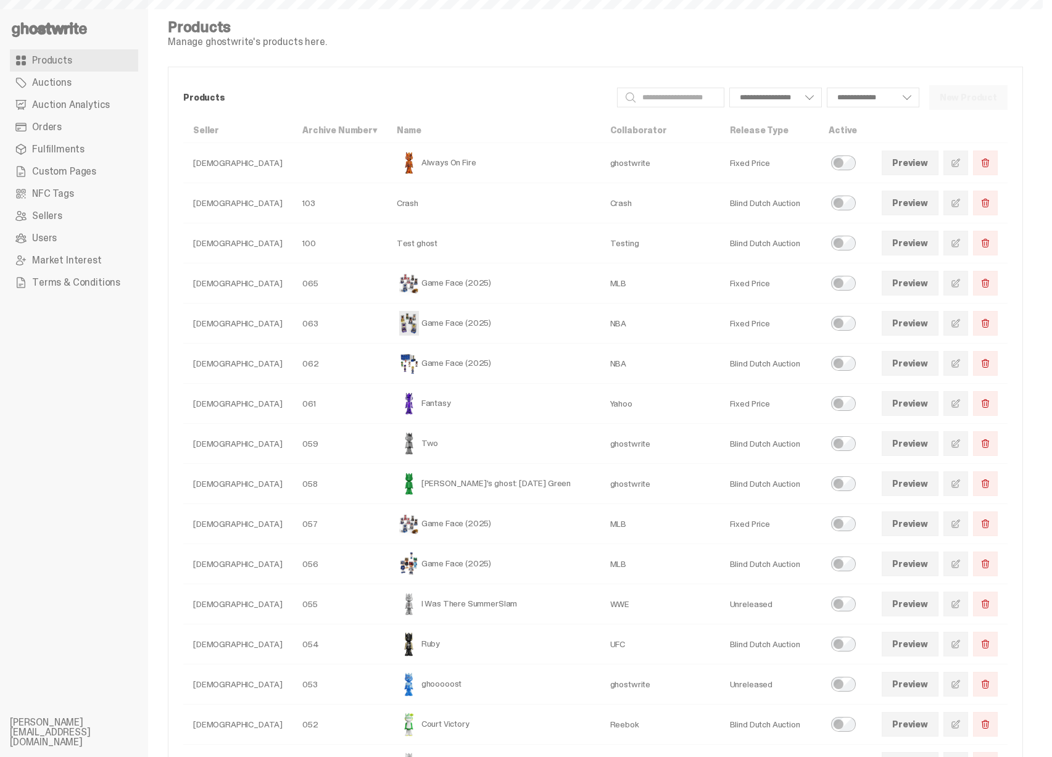
select select
